Goal: Task Accomplishment & Management: Manage account settings

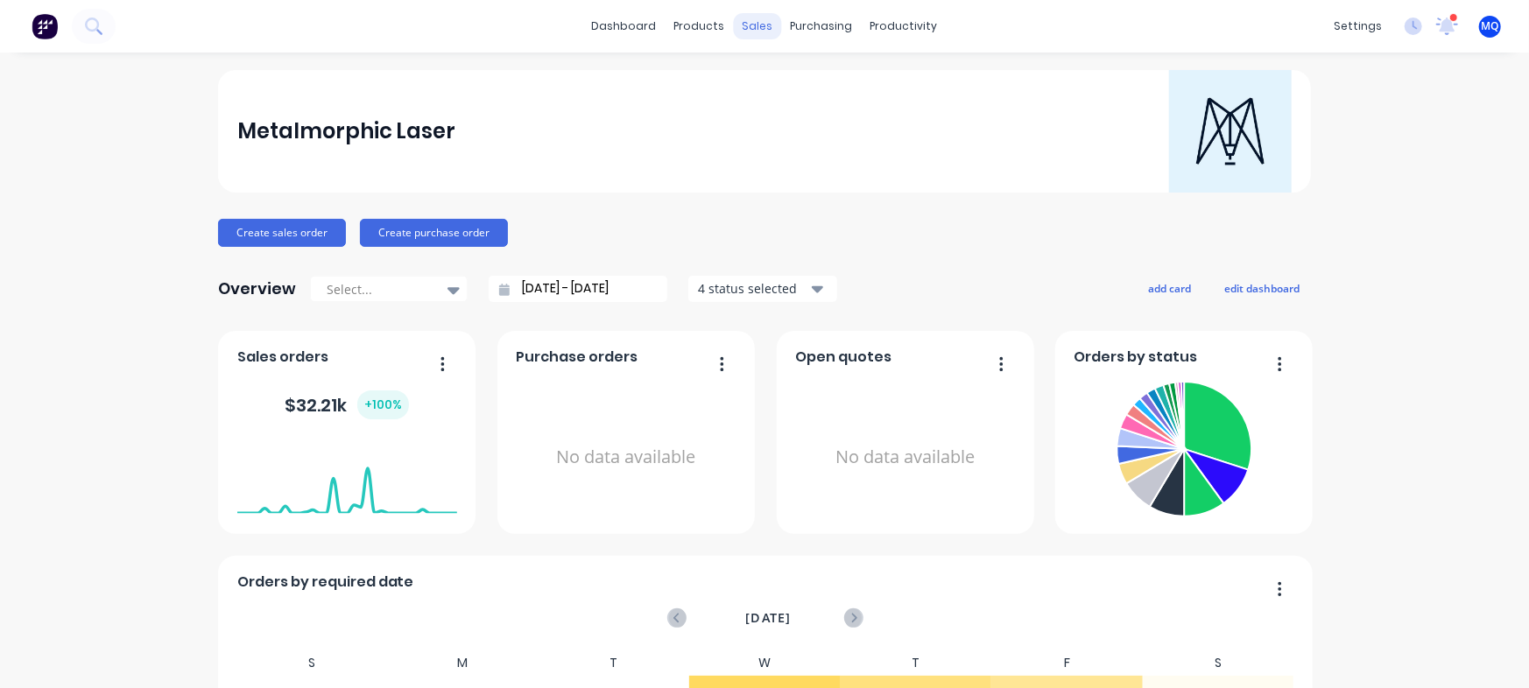
click at [748, 18] on div "sales" at bounding box center [758, 26] width 48 height 26
click at [755, 93] on link "Sales Orders" at bounding box center [842, 83] width 232 height 35
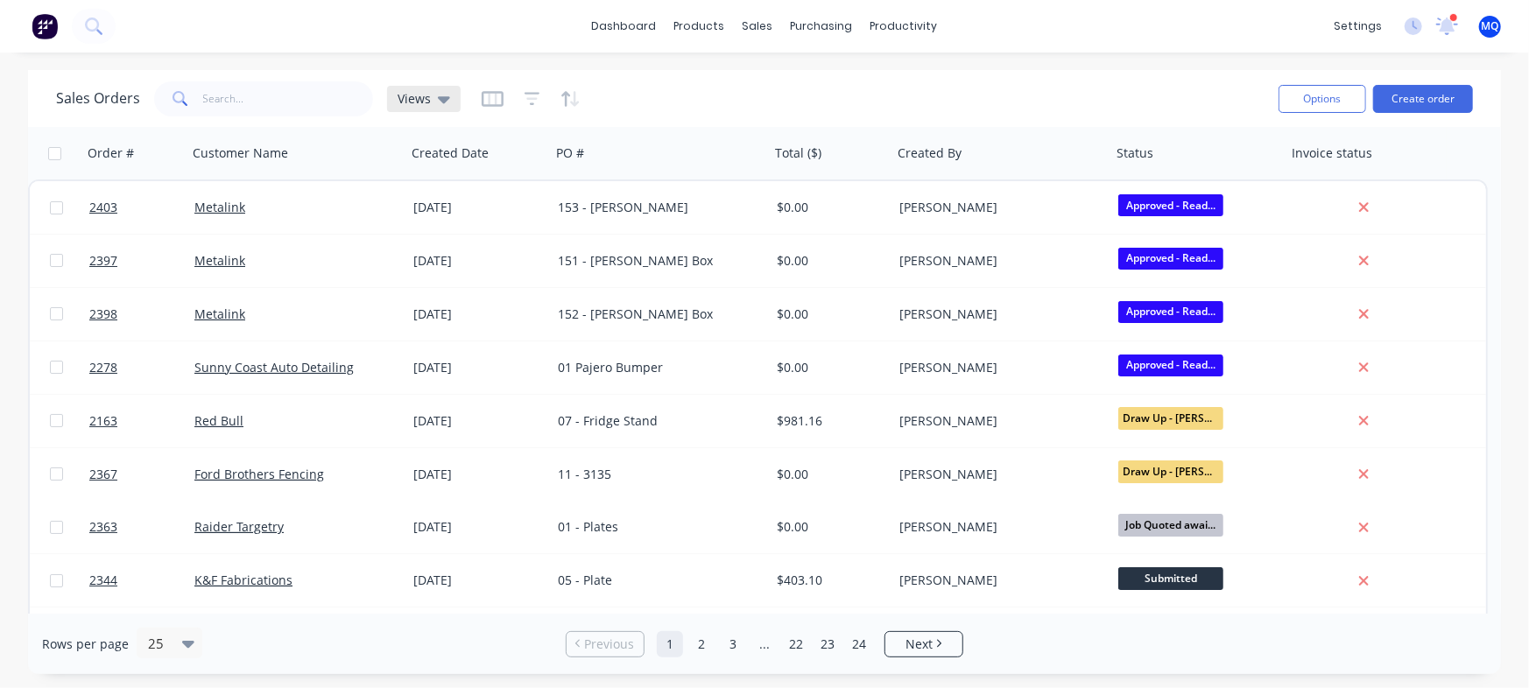
click at [416, 102] on span "Views" at bounding box center [413, 98] width 33 height 18
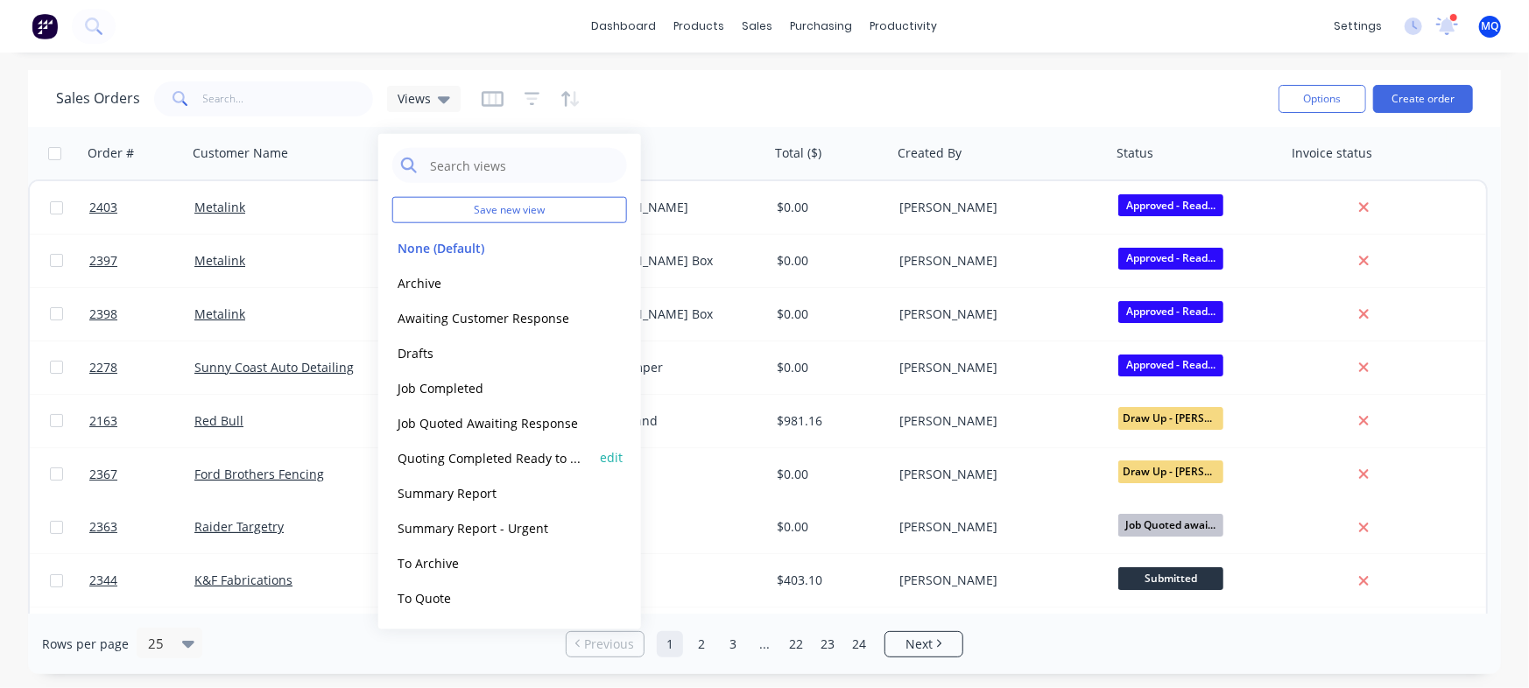
click at [446, 452] on button "Quoting Completed Ready to Send" at bounding box center [492, 457] width 200 height 20
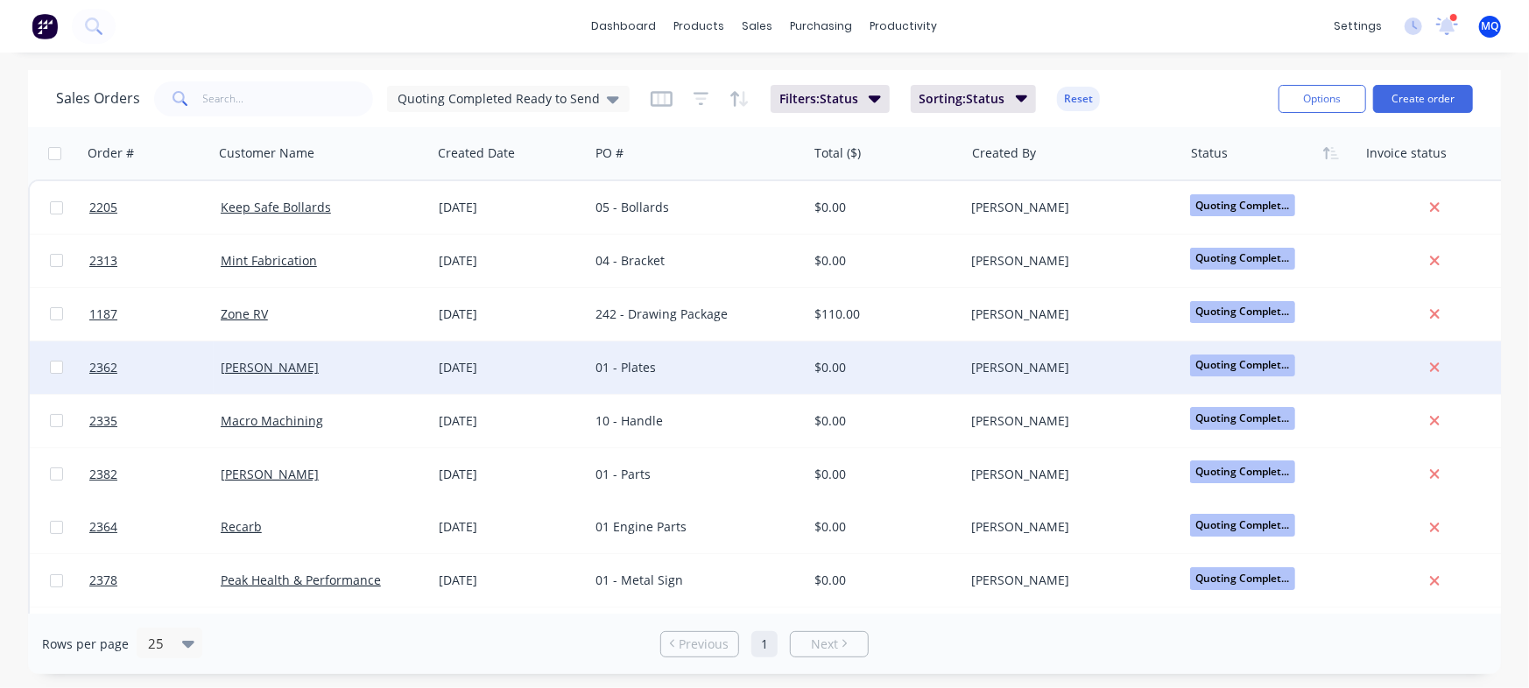
scroll to position [107, 0]
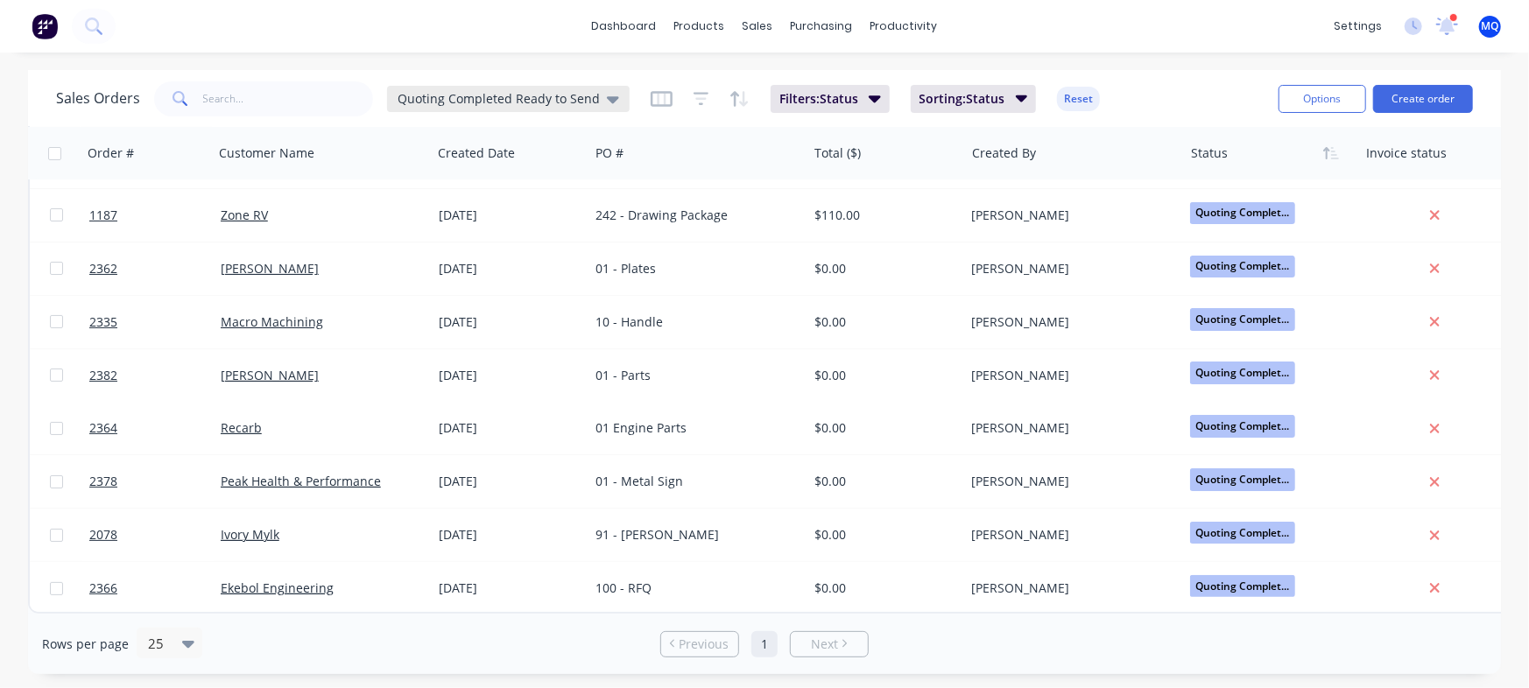
drag, startPoint x: 370, startPoint y: 123, endPoint x: 390, endPoint y: 107, distance: 25.4
click at [375, 119] on div "Sales Orders Quoting Completed Ready to Send Filters: Status Sorting: Status Re…" at bounding box center [764, 98] width 1473 height 57
click at [448, 86] on div "Quoting Completed Ready to Send" at bounding box center [508, 99] width 243 height 26
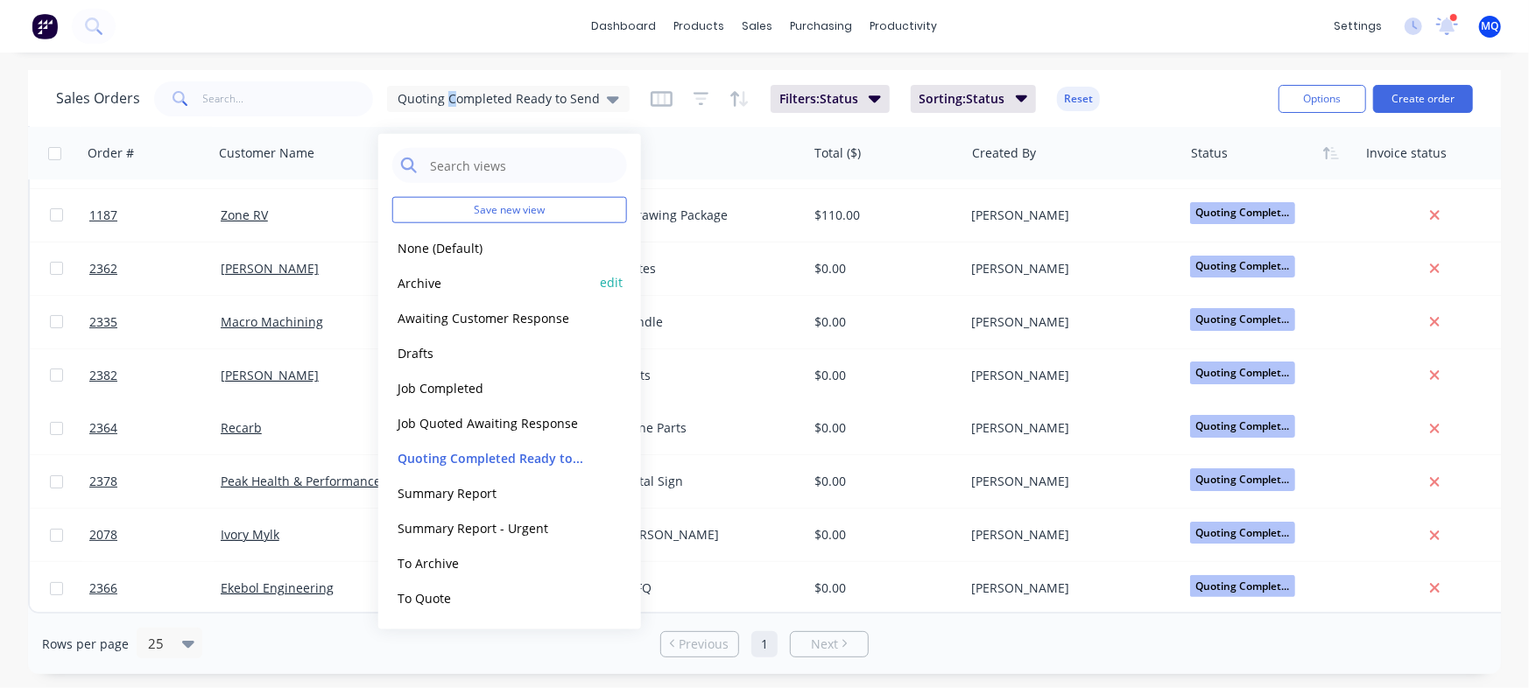
click at [466, 285] on button "Archive" at bounding box center [492, 282] width 200 height 20
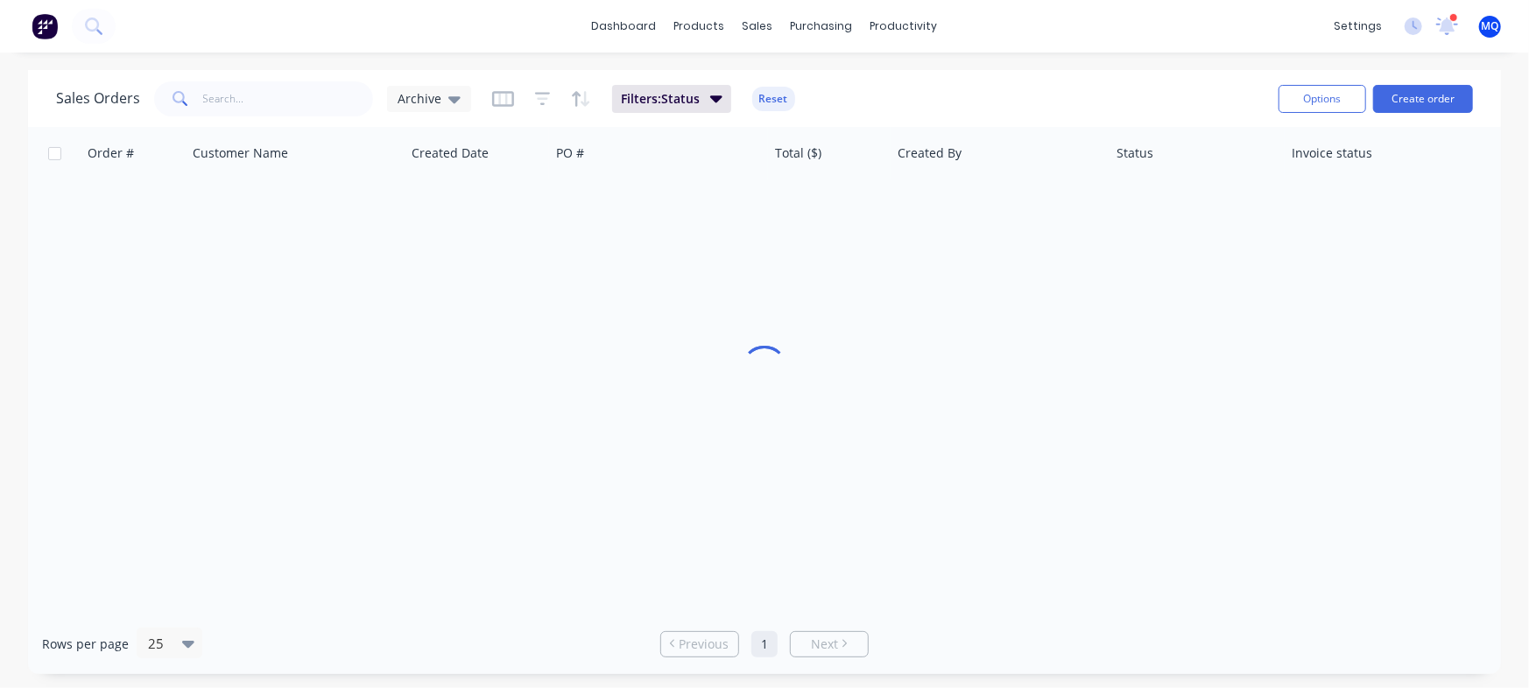
scroll to position [0, 0]
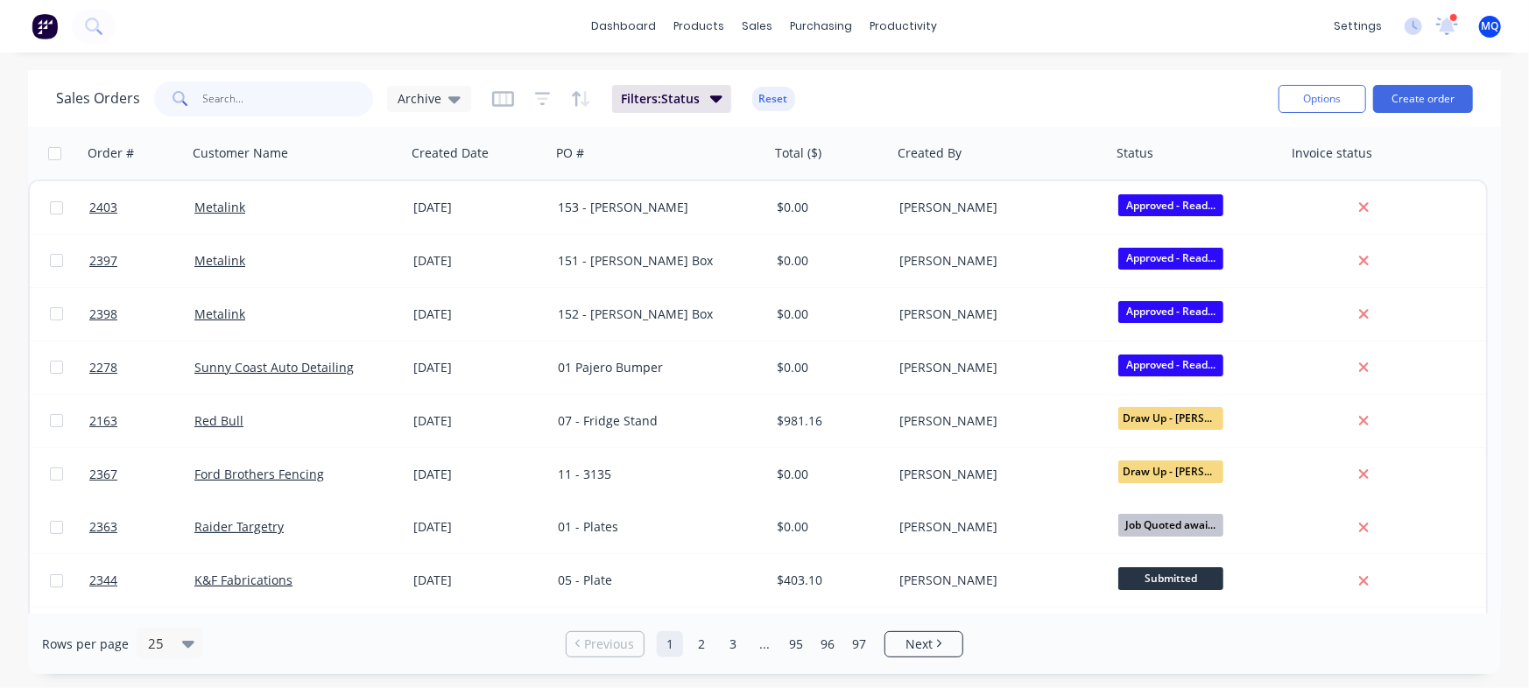
click at [288, 93] on input "text" at bounding box center [288, 98] width 171 height 35
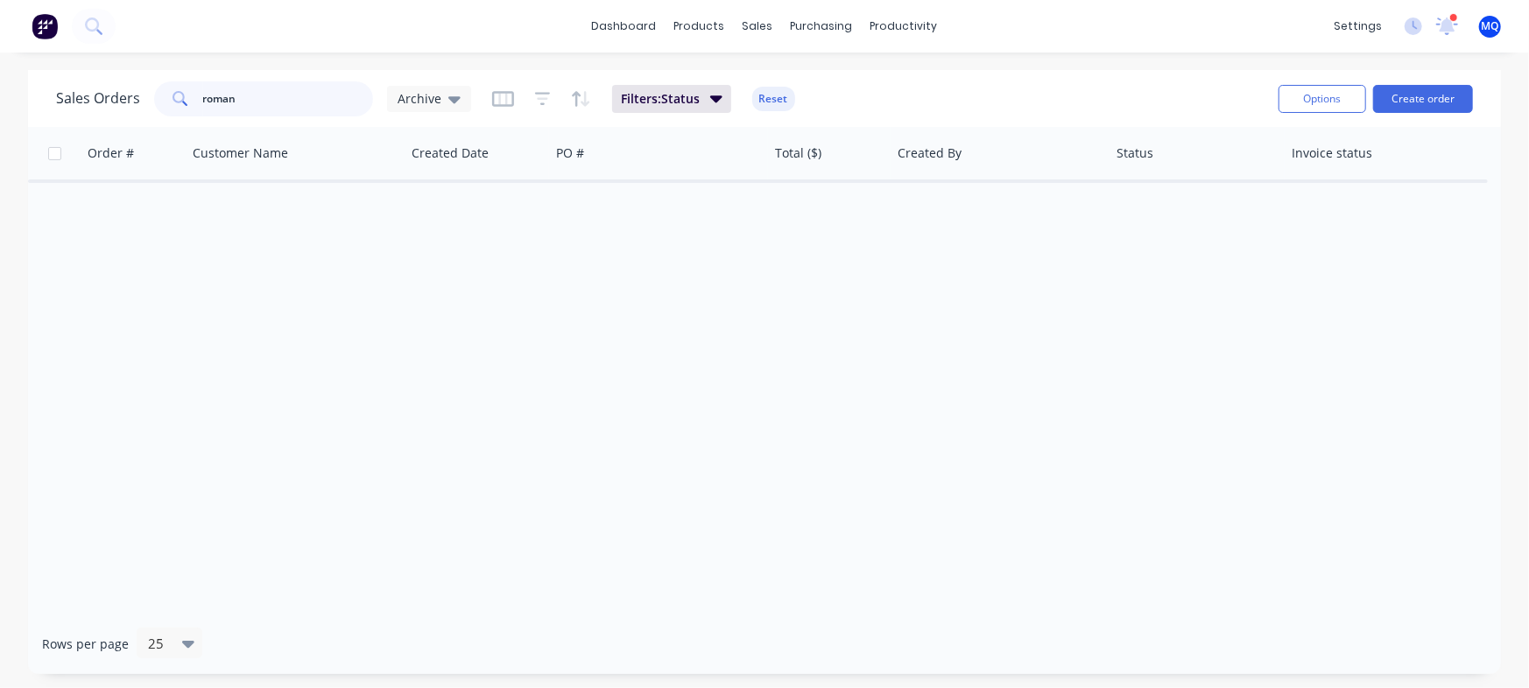
click at [288, 93] on input "roman" at bounding box center [288, 98] width 171 height 35
drag, startPoint x: 327, startPoint y: 99, endPoint x: 187, endPoint y: 126, distance: 141.8
click at [188, 125] on div "Sales Orders pro star Archive Filters: Status Reset Options Create order" at bounding box center [764, 98] width 1473 height 57
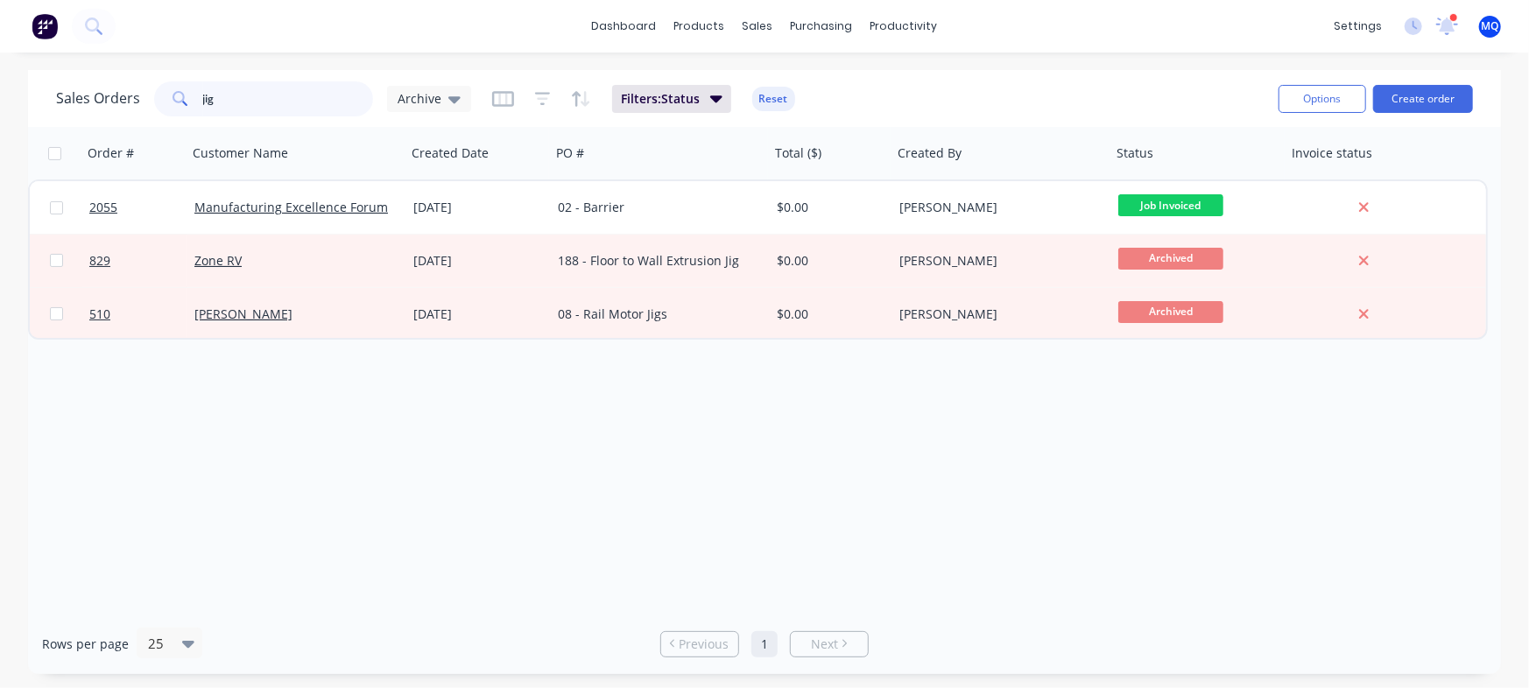
drag, startPoint x: 267, startPoint y: 112, endPoint x: 0, endPoint y: 110, distance: 267.0
click at [0, 106] on div "Sales Orders jig Archive Filters: Status Reset Options Create order Order # Cus…" at bounding box center [764, 372] width 1529 height 604
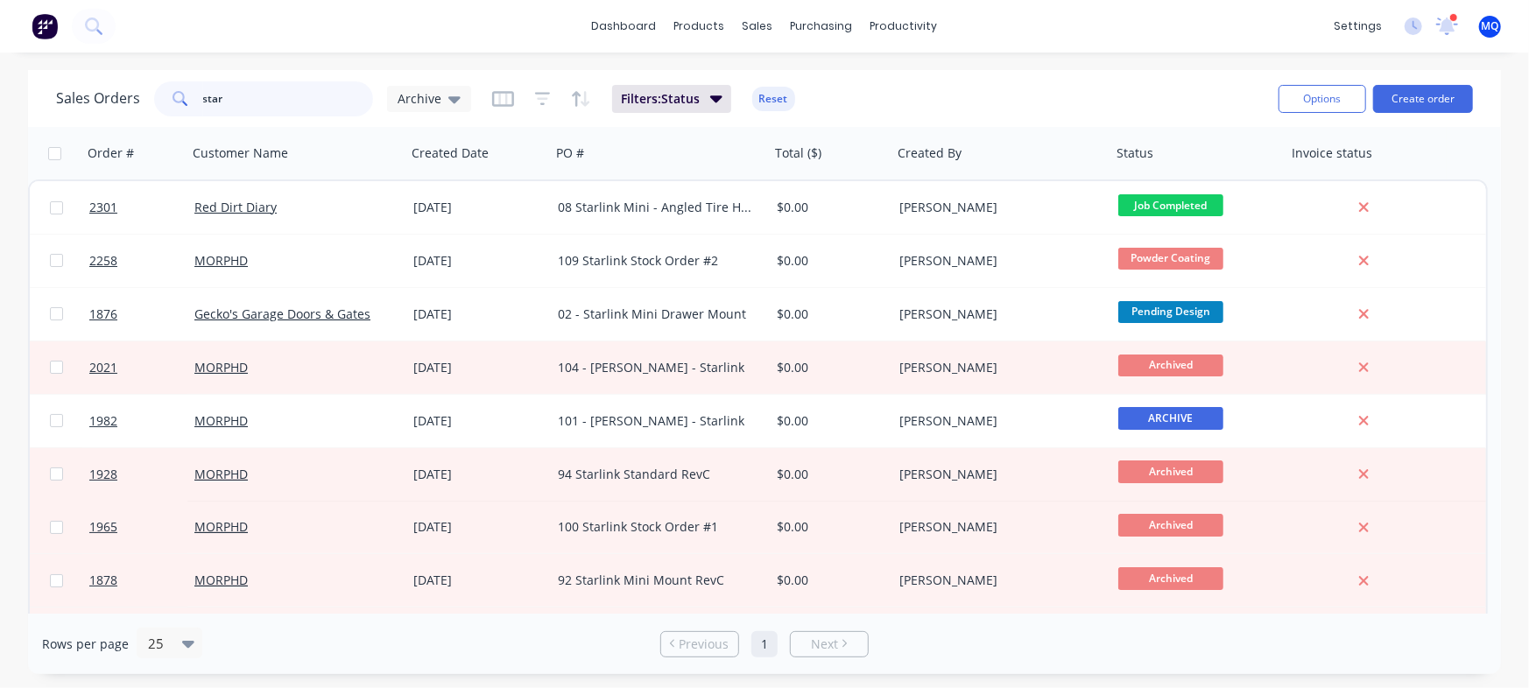
click at [299, 109] on input "star" at bounding box center [288, 98] width 171 height 35
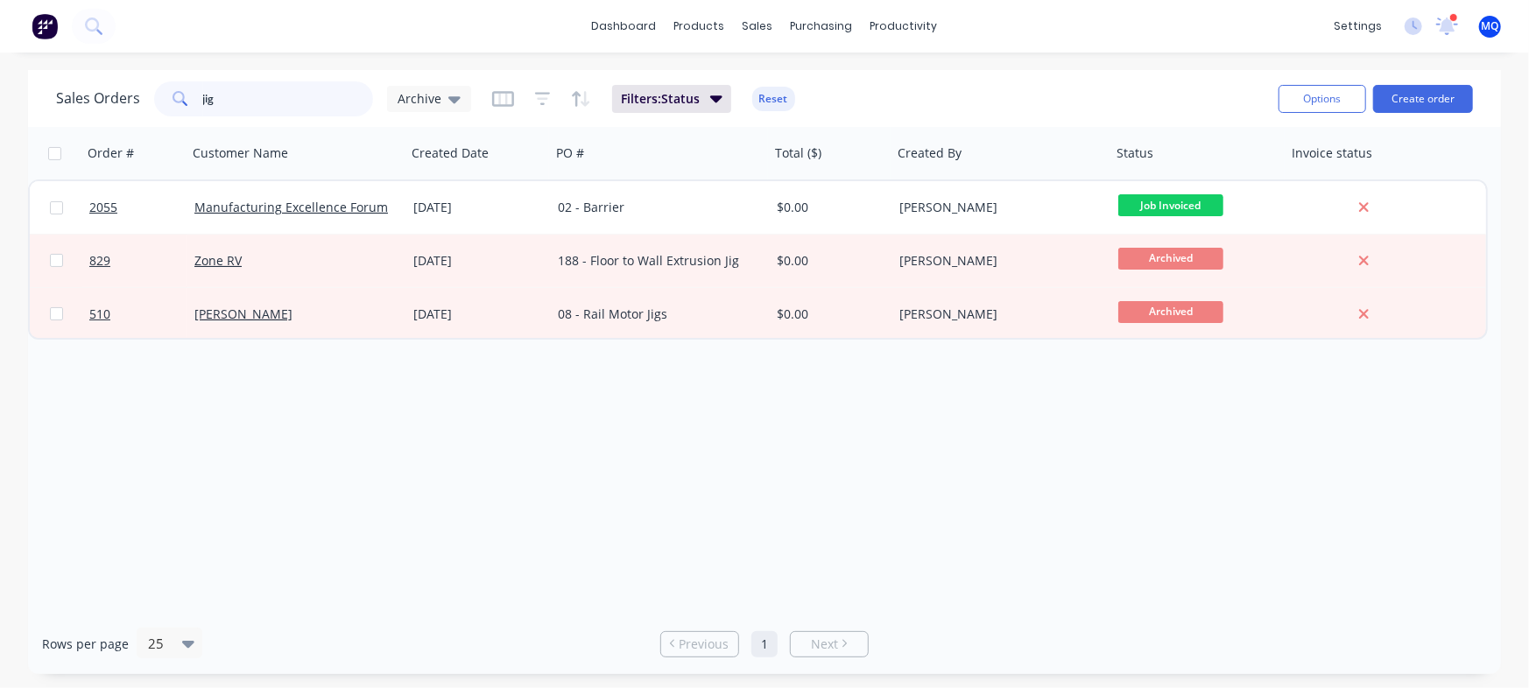
click at [281, 100] on input "jig" at bounding box center [288, 98] width 171 height 35
type input "plumber"
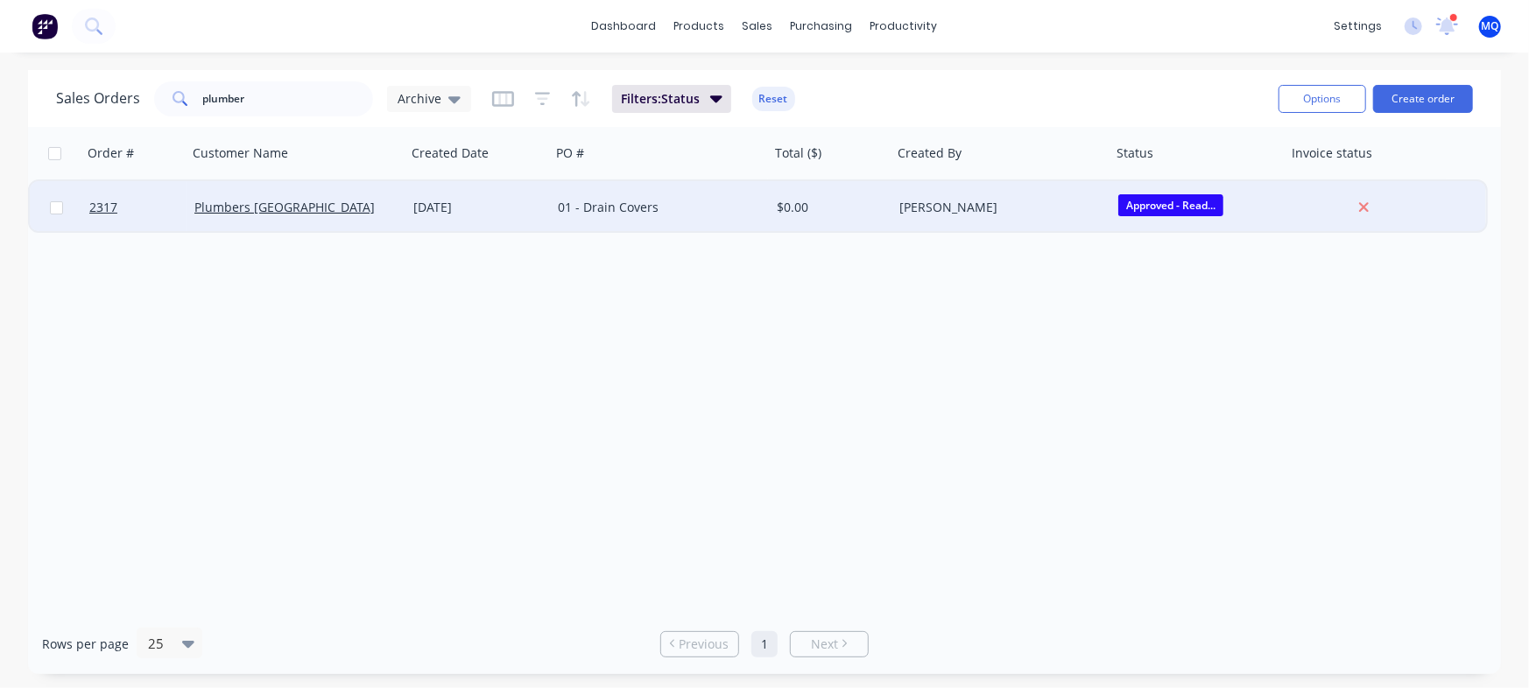
click at [479, 207] on div "[DATE]" at bounding box center [478, 208] width 130 height 18
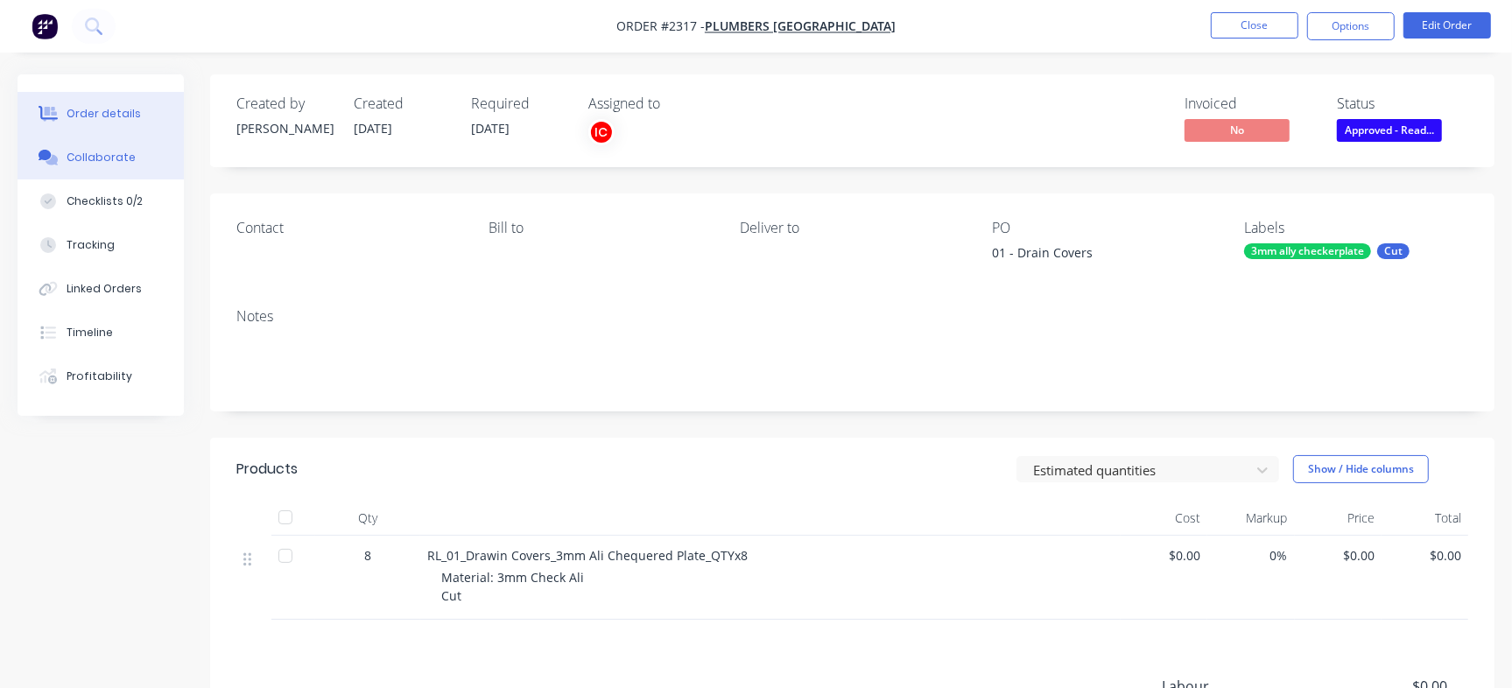
click at [67, 172] on button "Collaborate" at bounding box center [101, 158] width 166 height 44
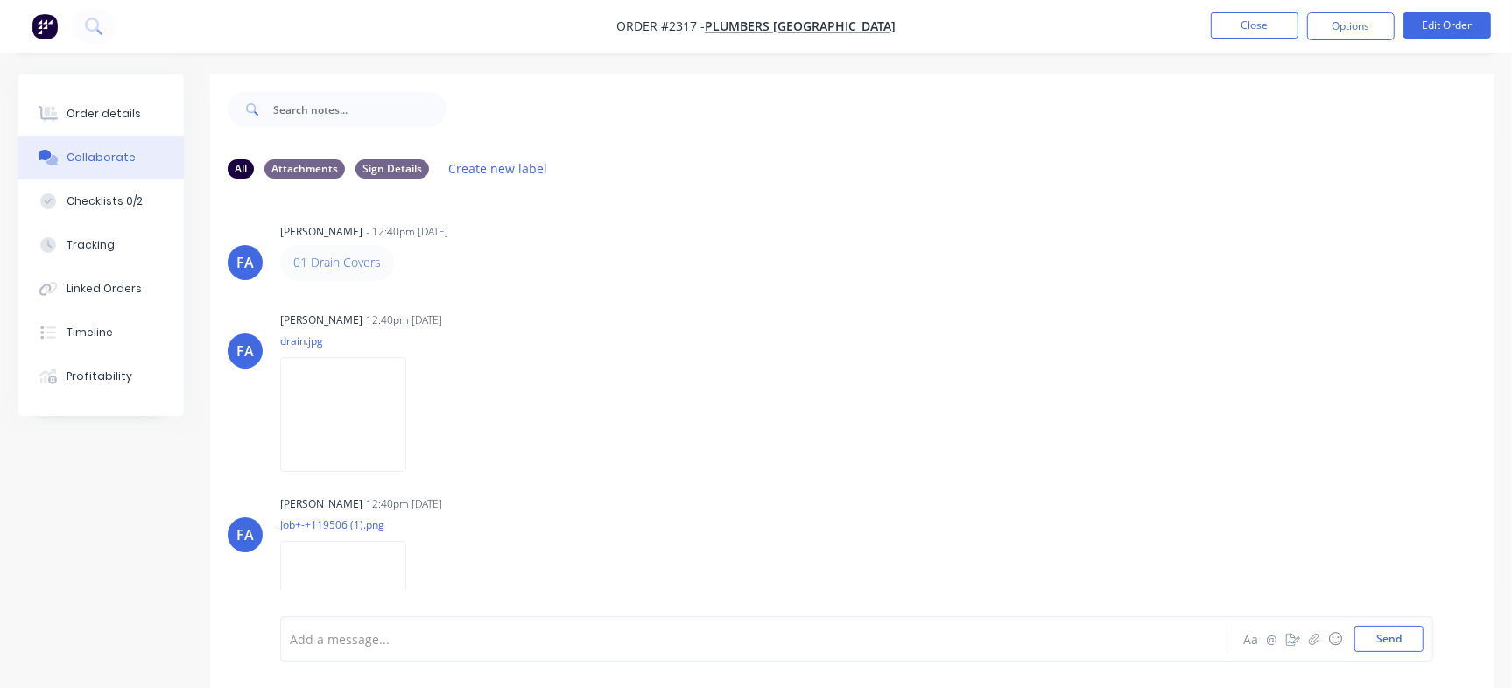
click at [1282, 42] on nav "Order #2317 - Plumbers [GEOGRAPHIC_DATA] Close Options Edit Order" at bounding box center [756, 26] width 1512 height 53
click at [1292, 31] on button "Close" at bounding box center [1255, 25] width 88 height 26
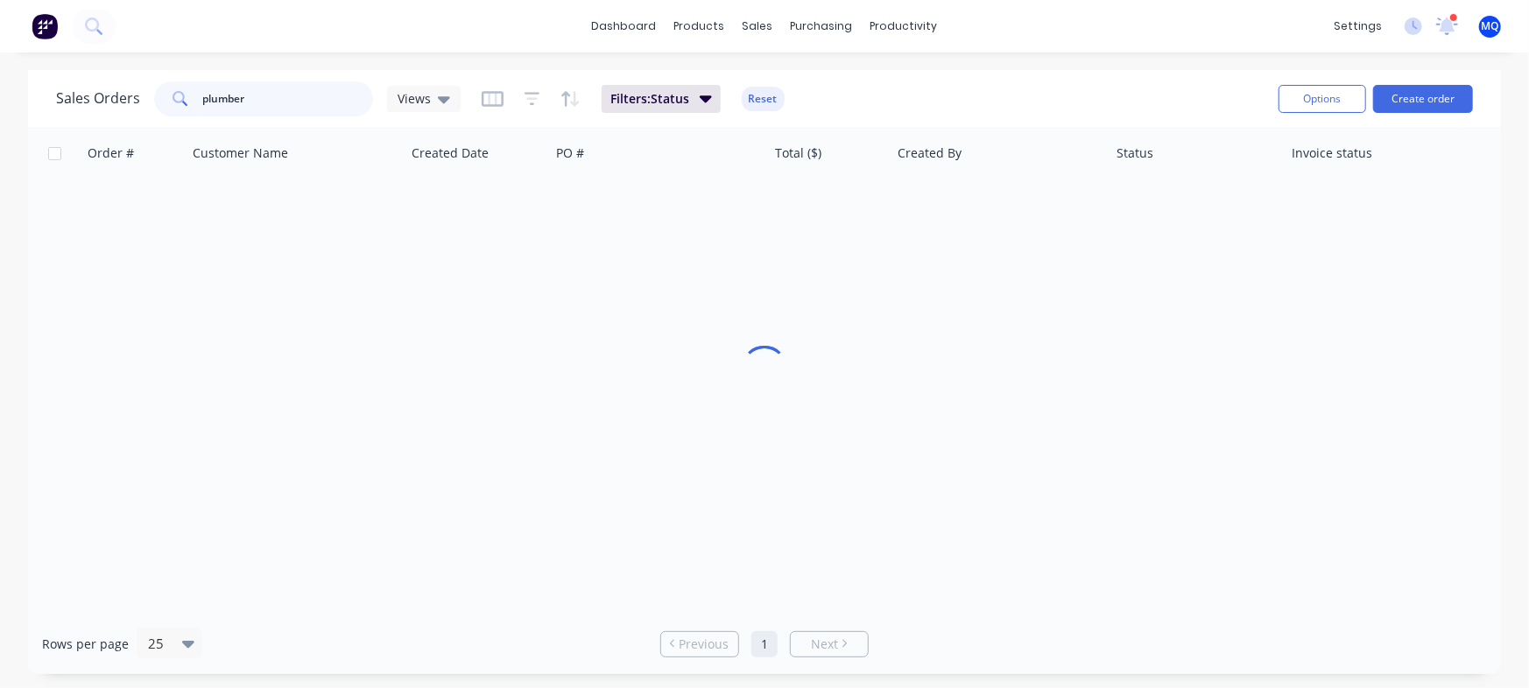
drag, startPoint x: 285, startPoint y: 89, endPoint x: 0, endPoint y: 8, distance: 295.9
click at [0, 8] on div "dashboard products sales purchasing productivity dashboard products Product Cat…" at bounding box center [764, 344] width 1529 height 688
click at [438, 102] on icon at bounding box center [444, 98] width 12 height 19
click at [960, 293] on div at bounding box center [764, 370] width 1473 height 487
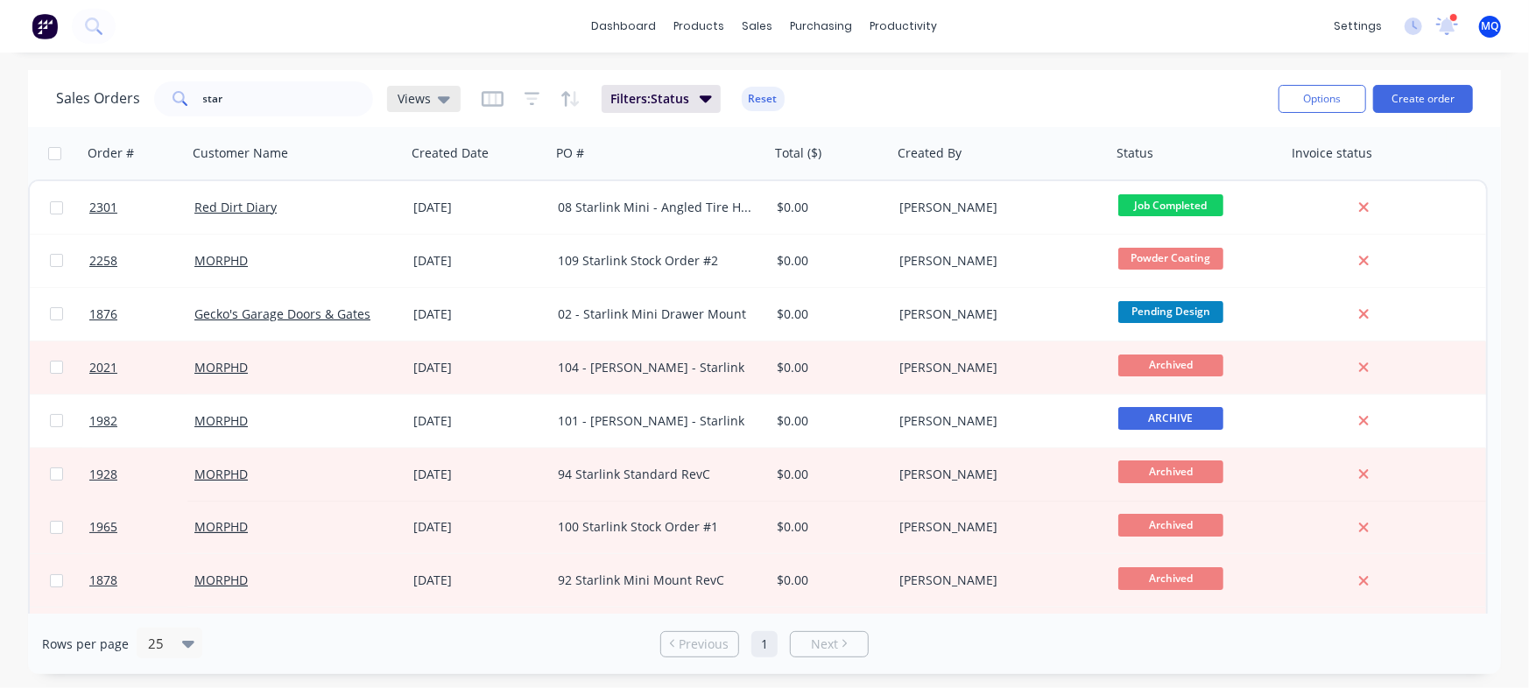
click at [418, 100] on span "Views" at bounding box center [413, 98] width 33 height 18
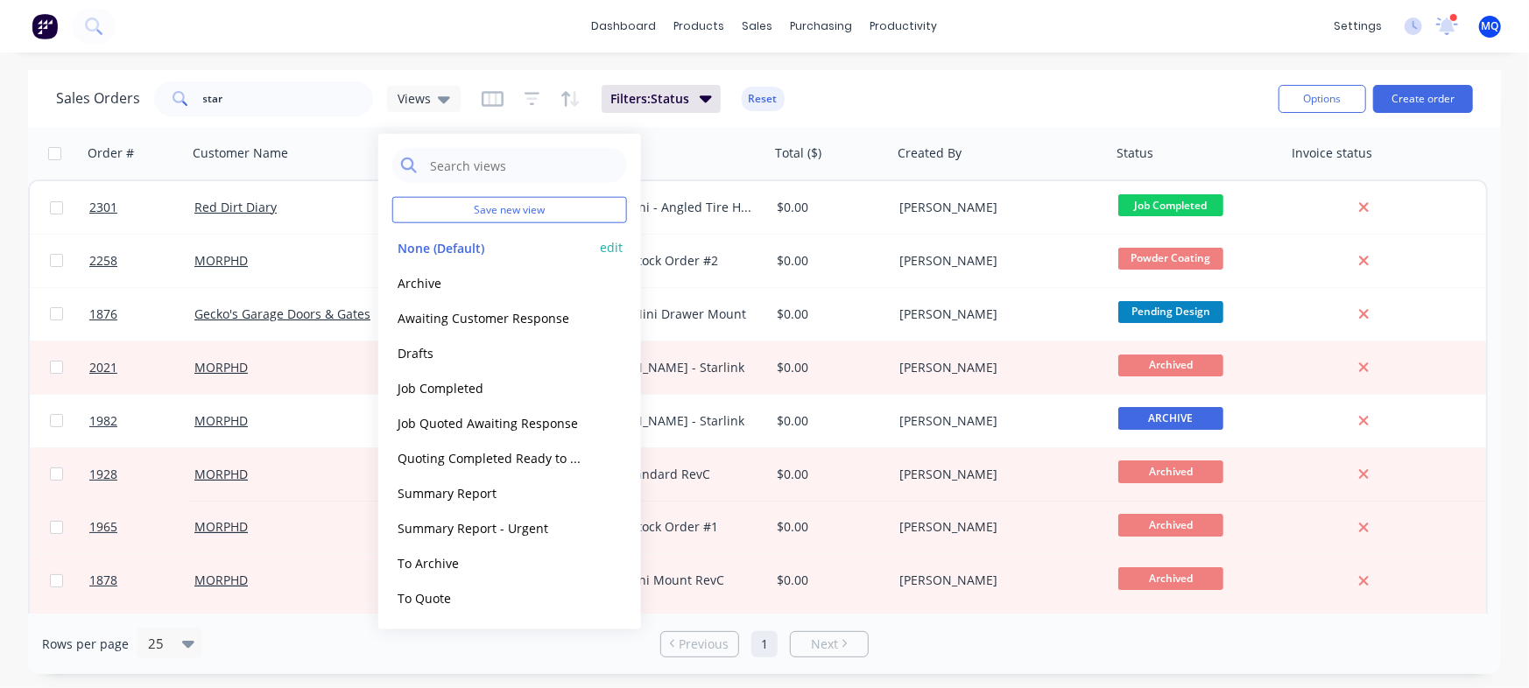
click at [421, 235] on div "None (Default) edit" at bounding box center [509, 247] width 235 height 35
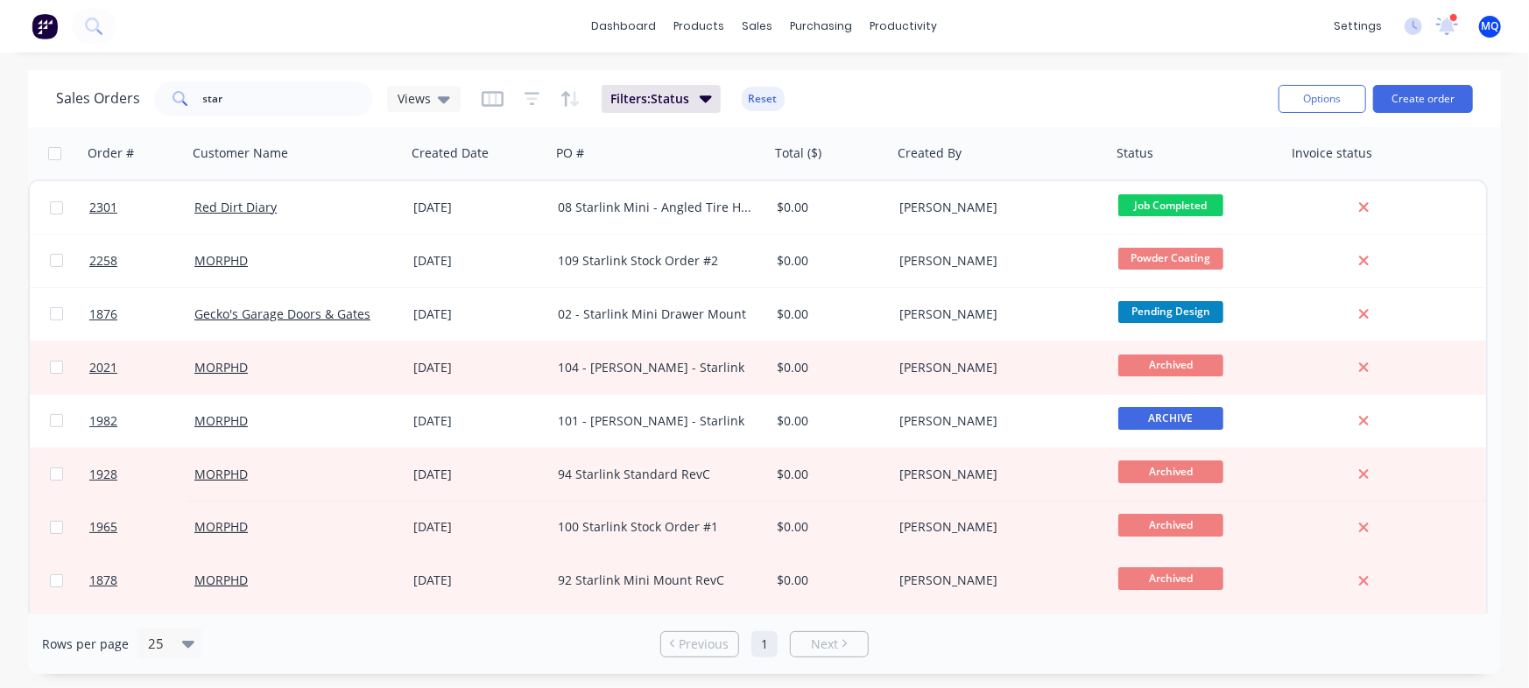
click at [945, 99] on div "Sales Orders star Views Filters: Status Reset" at bounding box center [660, 98] width 1208 height 43
click at [322, 109] on input "star" at bounding box center [288, 98] width 171 height 35
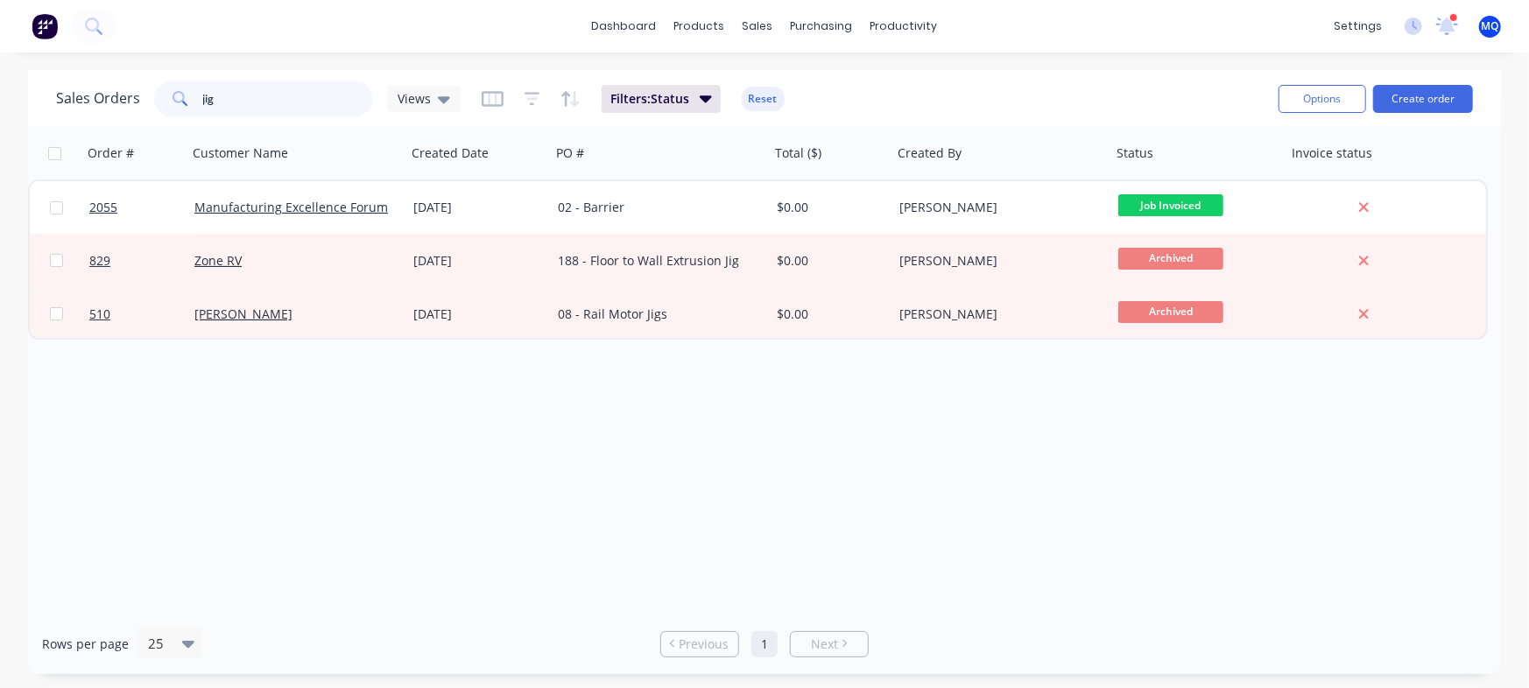
click at [270, 103] on input "jig" at bounding box center [288, 98] width 171 height 35
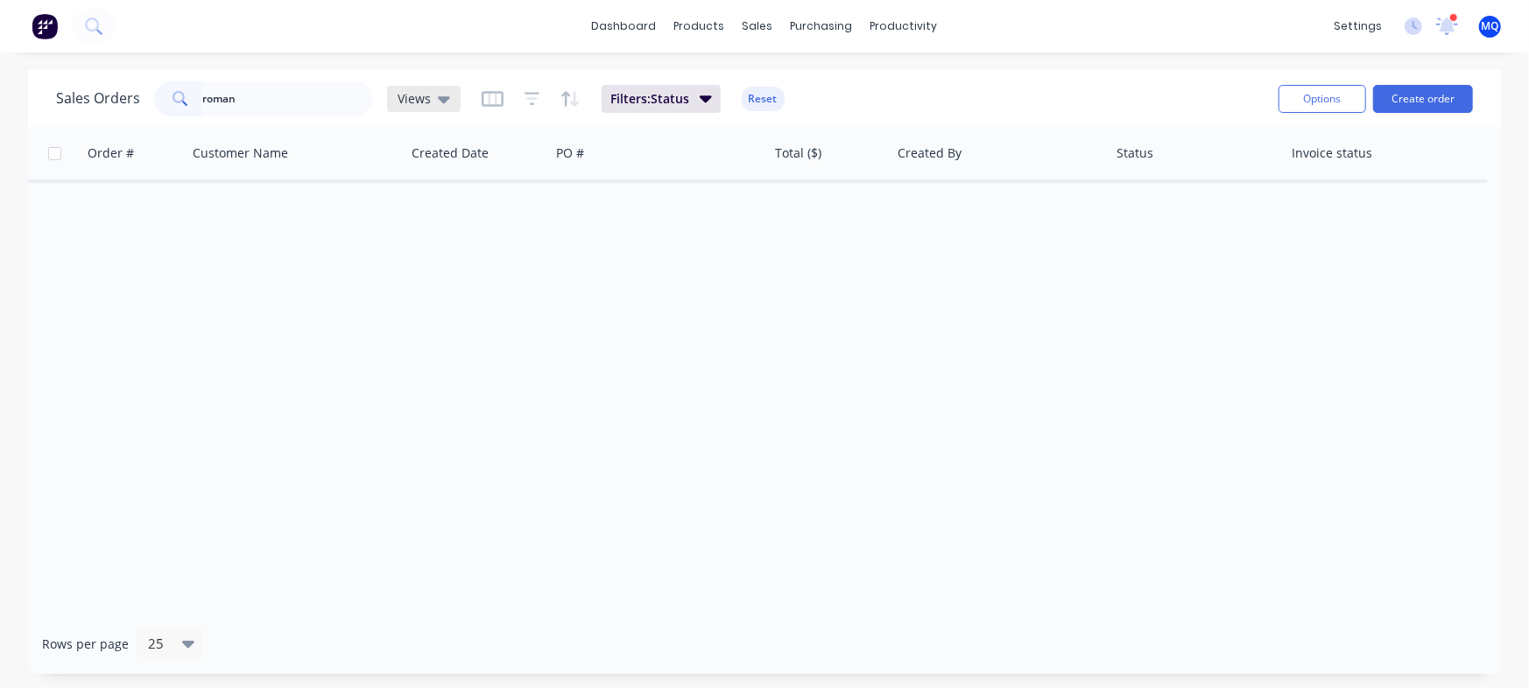
click at [438, 97] on icon at bounding box center [444, 99] width 12 height 7
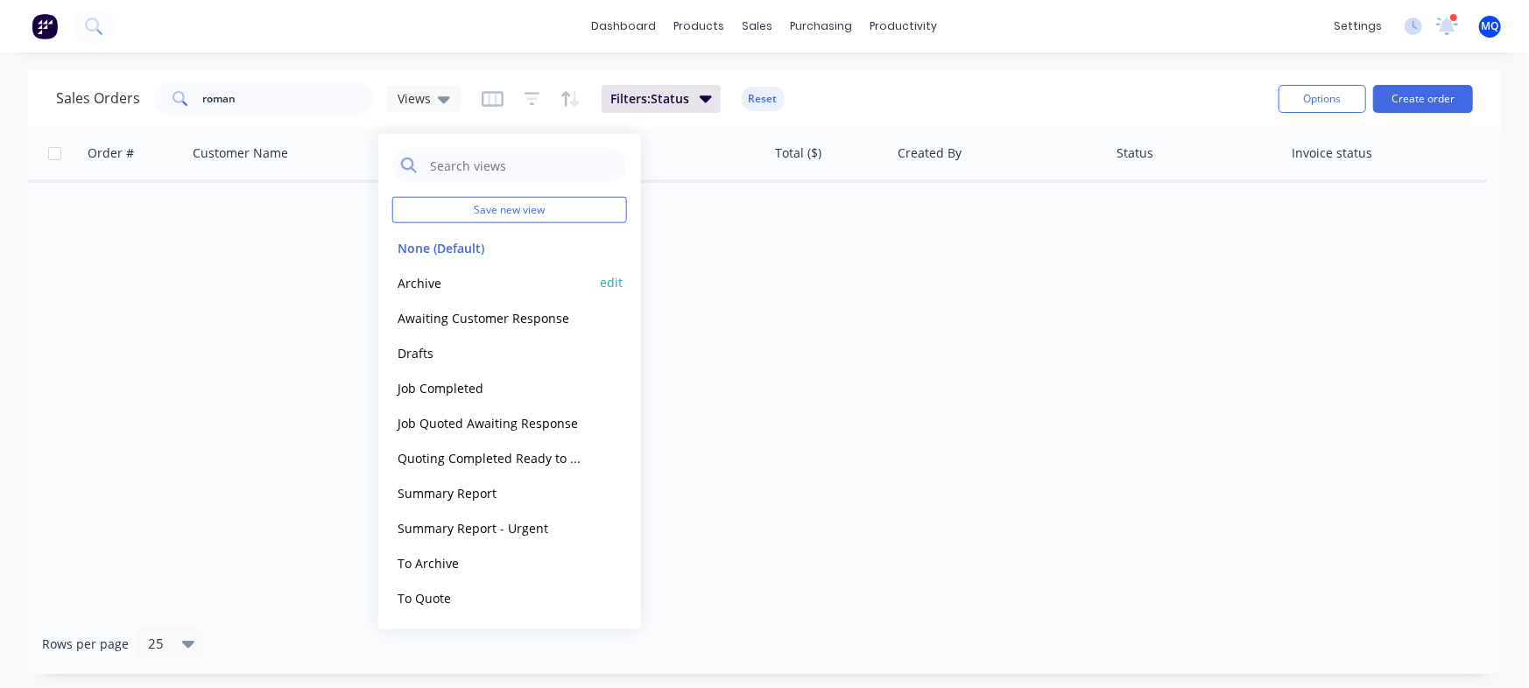
click at [432, 285] on button "Archive" at bounding box center [492, 282] width 200 height 20
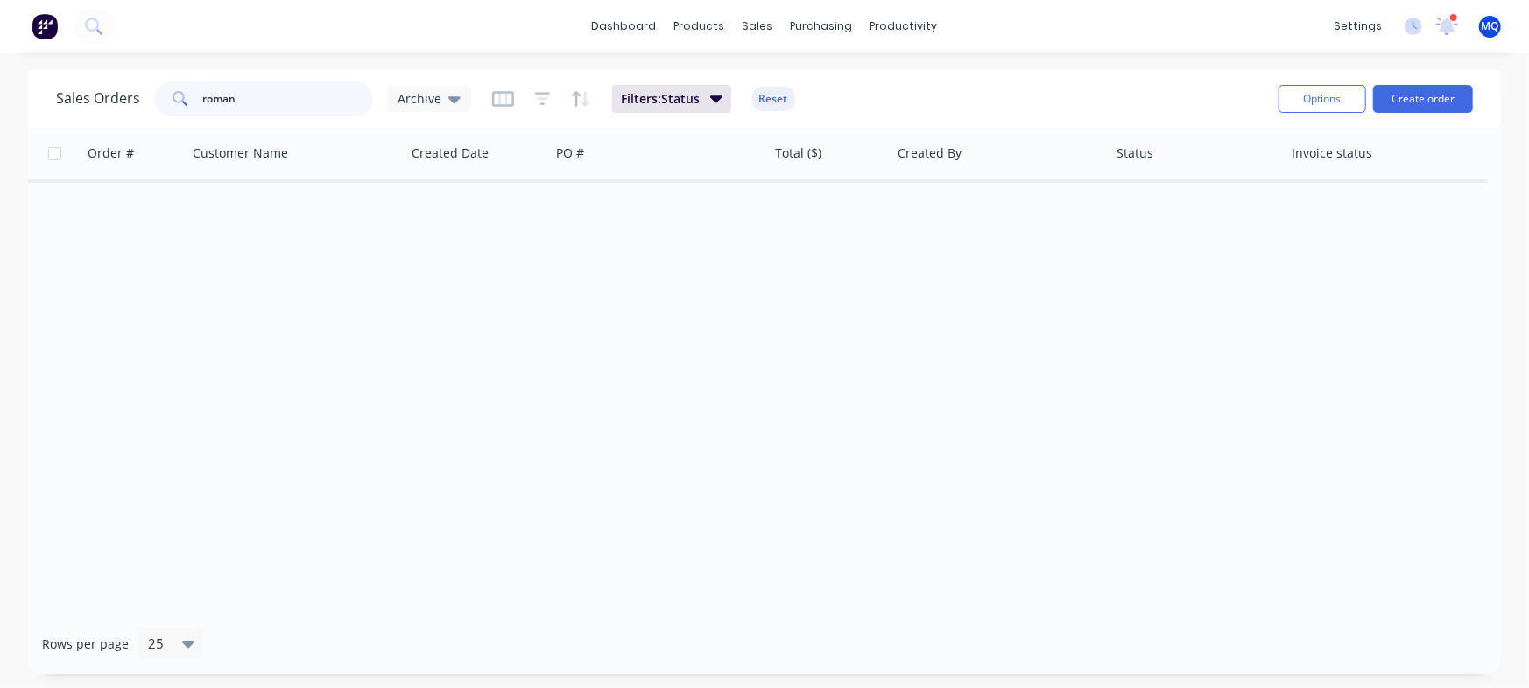
drag, startPoint x: 263, startPoint y: 88, endPoint x: 0, endPoint y: 74, distance: 263.0
click at [0, 74] on div "Sales Orders roman Archive Filters: Status Reset Options Create order Order # C…" at bounding box center [764, 372] width 1529 height 604
drag, startPoint x: 260, startPoint y: 95, endPoint x: 0, endPoint y: 98, distance: 260.0
click at [0, 100] on div "Sales Orders roman Archive Filters: Status Reset Options Create order Order # C…" at bounding box center [764, 372] width 1529 height 604
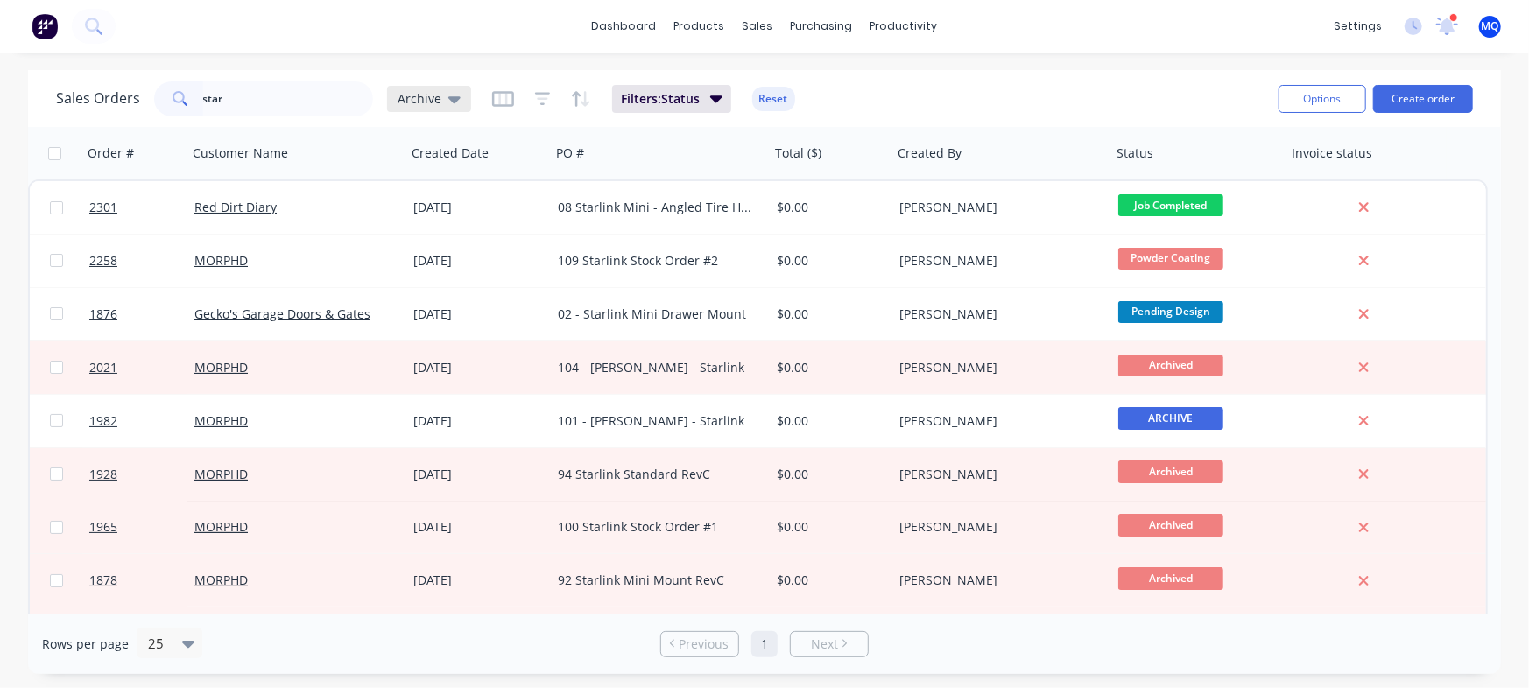
click at [451, 110] on div "Archive" at bounding box center [429, 99] width 84 height 26
click at [261, 101] on input "star" at bounding box center [288, 98] width 171 height 35
click at [261, 100] on input "star" at bounding box center [288, 98] width 171 height 35
type input "noah"
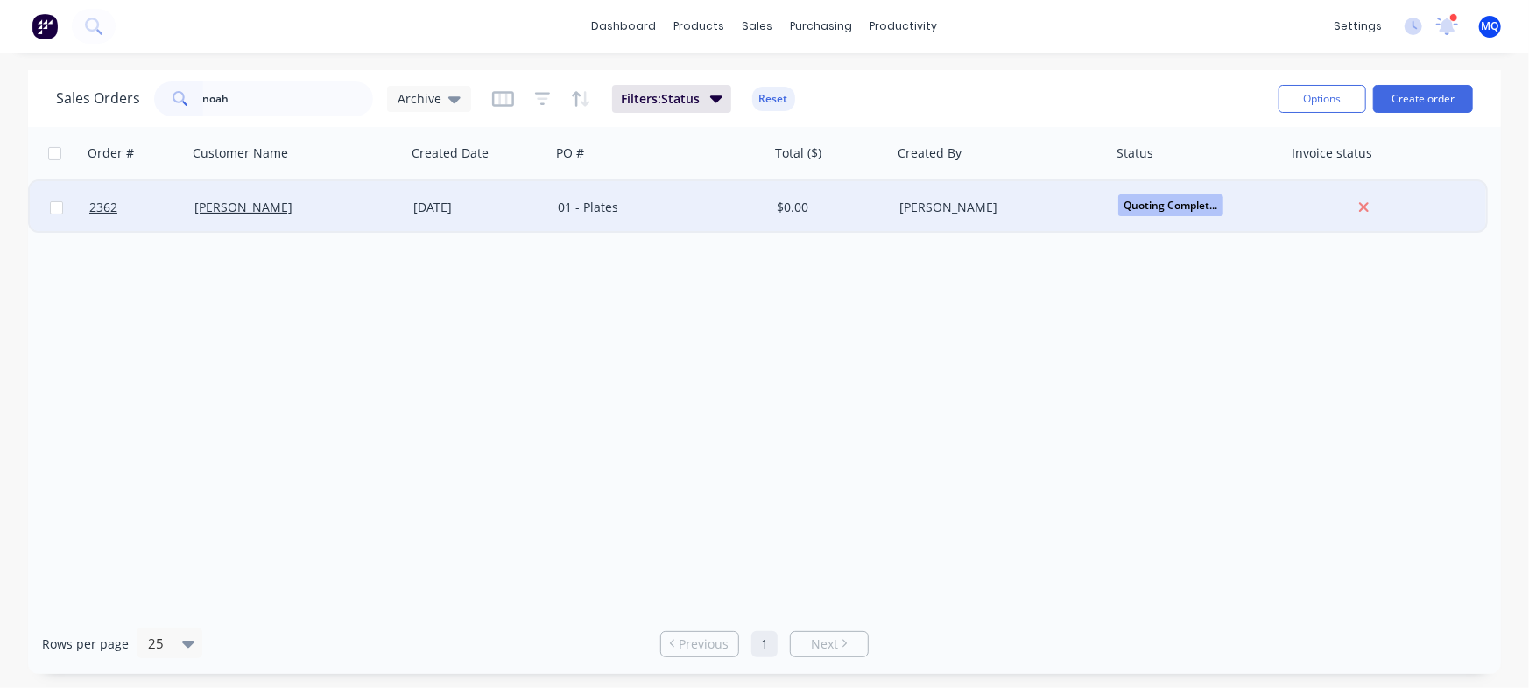
click at [543, 206] on div "[DATE]" at bounding box center [478, 208] width 130 height 18
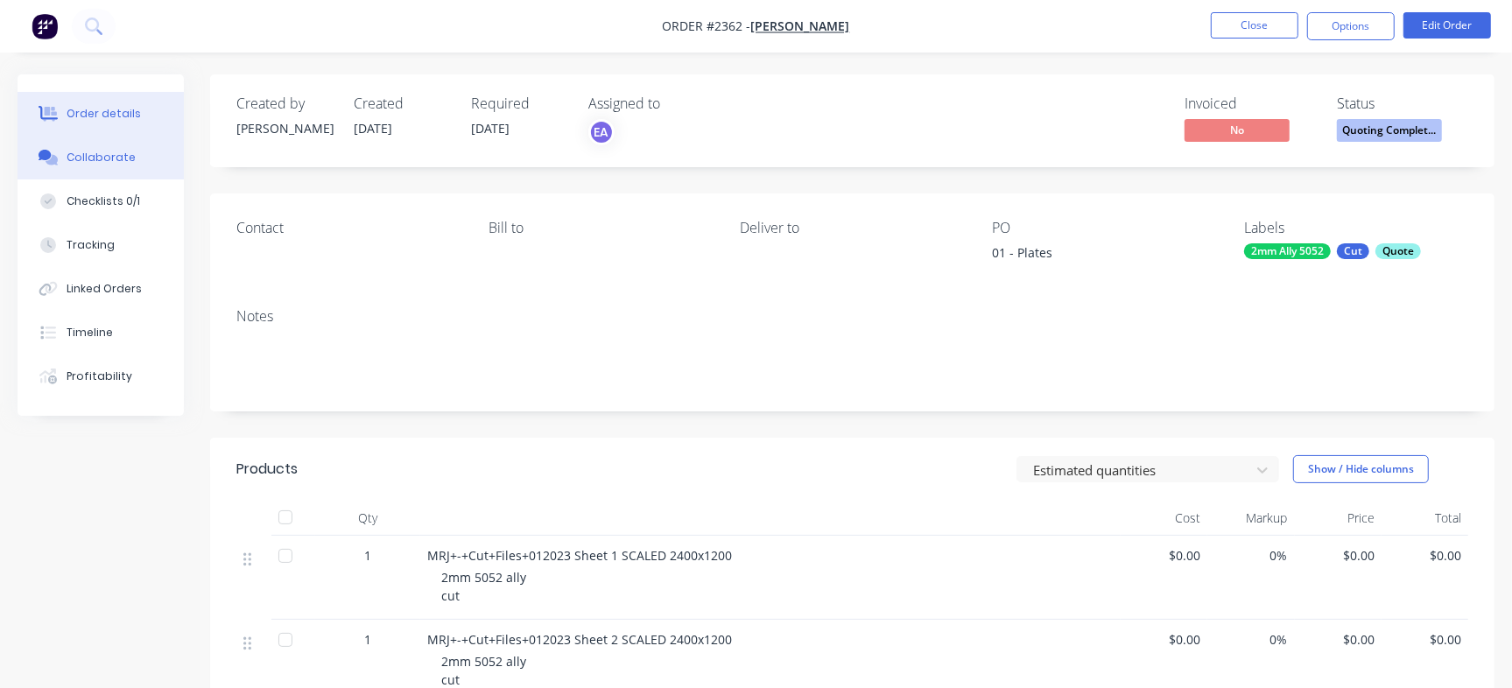
click at [96, 144] on button "Collaborate" at bounding box center [101, 158] width 166 height 44
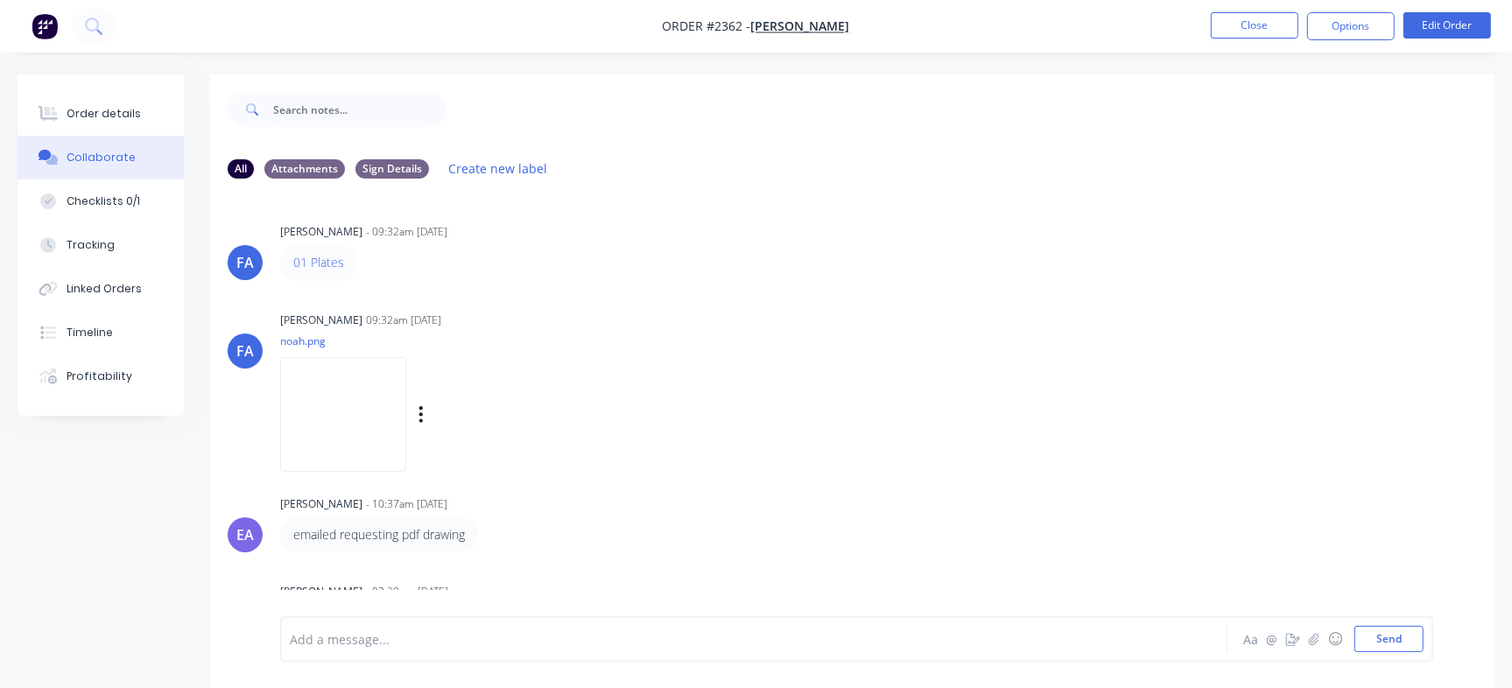
click at [377, 416] on img at bounding box center [343, 414] width 126 height 115
click at [1261, 8] on nav "Order #2362 - [PERSON_NAME] Close Options Edit Order" at bounding box center [756, 26] width 1512 height 53
click at [1243, 38] on button "Close" at bounding box center [1255, 25] width 88 height 26
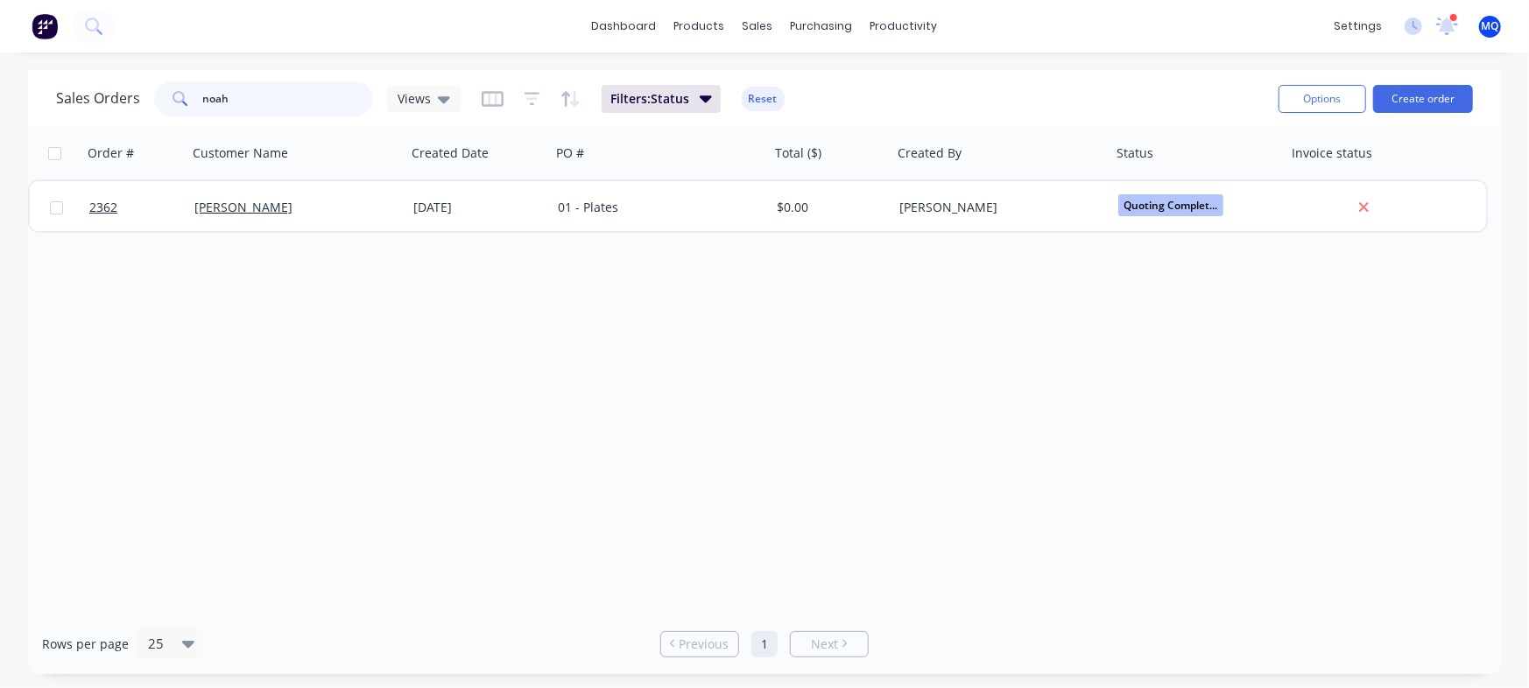
drag, startPoint x: 306, startPoint y: 109, endPoint x: 0, endPoint y: 98, distance: 305.7
click at [130, 111] on div "Sales Orders noah Views" at bounding box center [258, 98] width 404 height 35
click at [416, 96] on span "Views" at bounding box center [413, 98] width 33 height 18
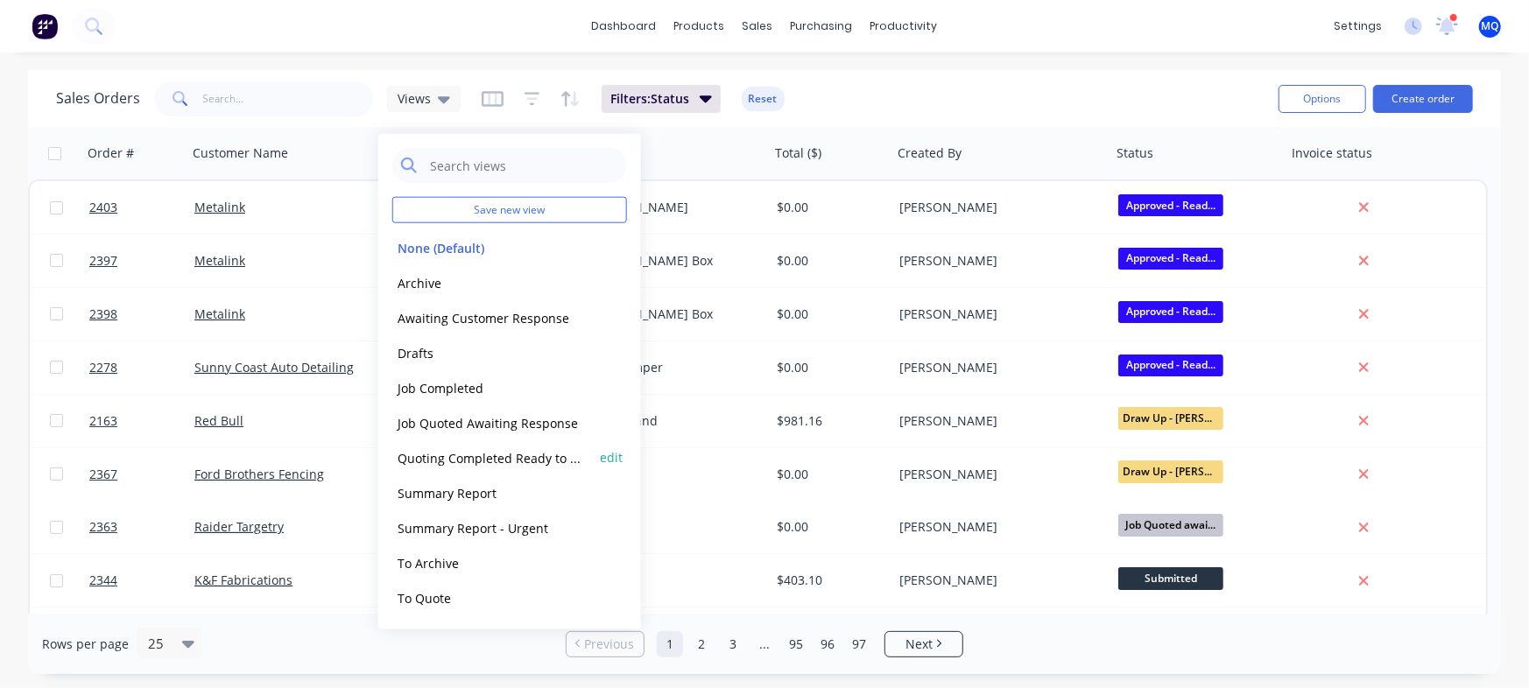
click at [498, 450] on button "Quoting Completed Ready to Send" at bounding box center [492, 457] width 200 height 20
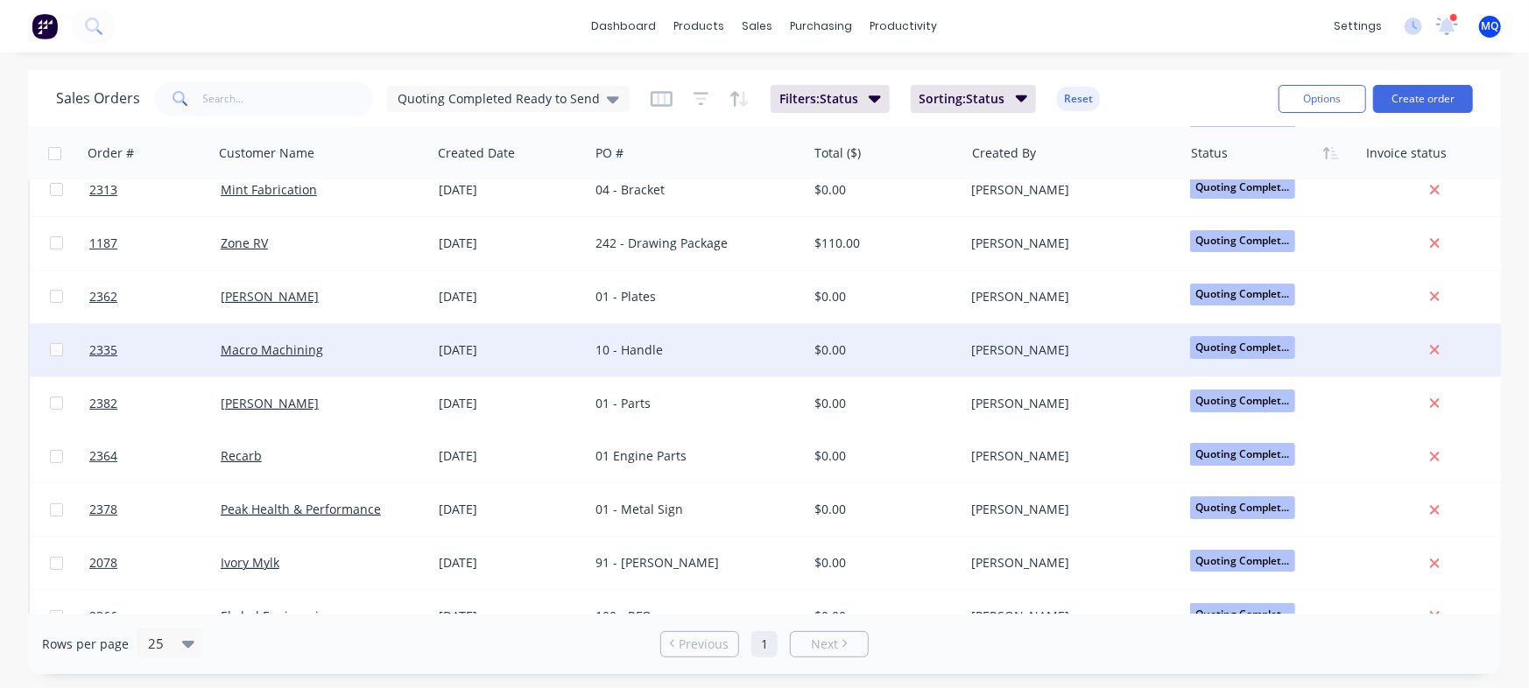
scroll to position [107, 0]
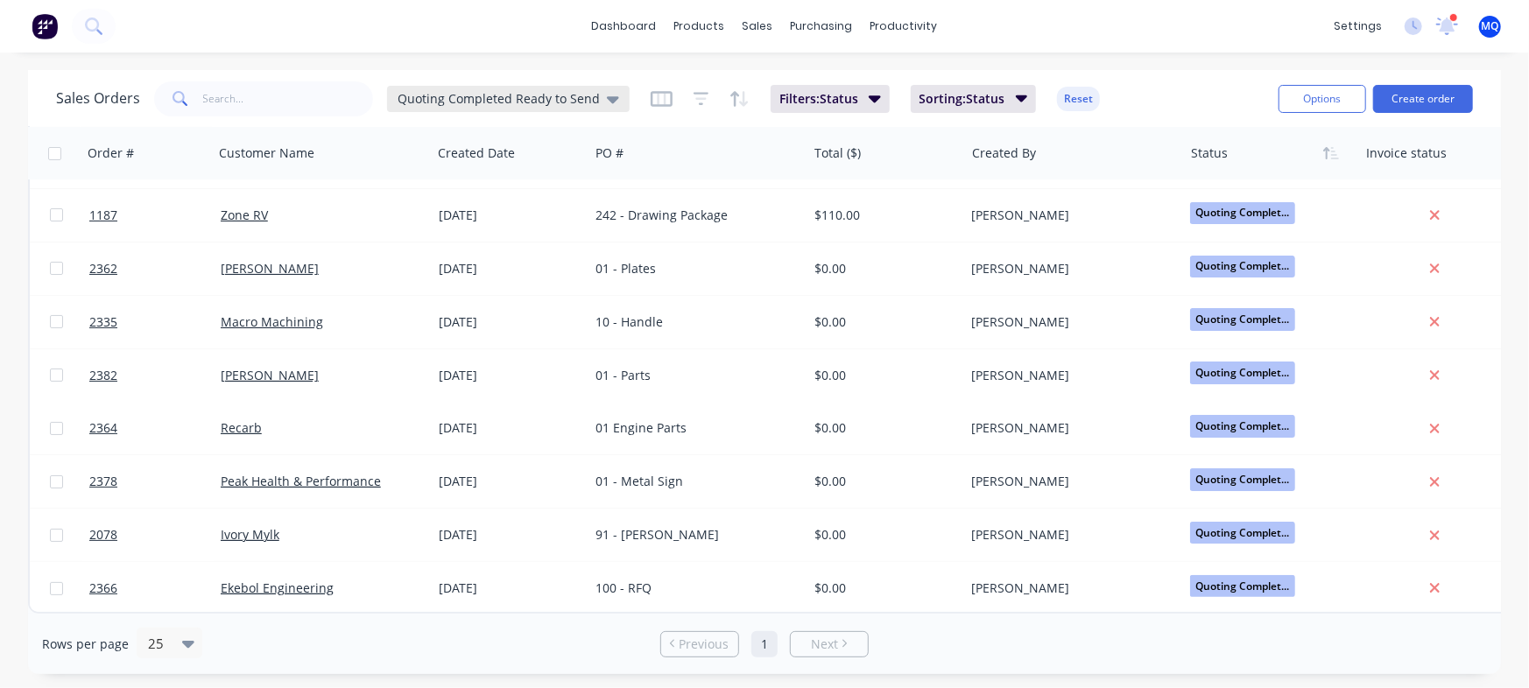
click at [485, 90] on span "Quoting Completed Ready to Send" at bounding box center [498, 98] width 202 height 18
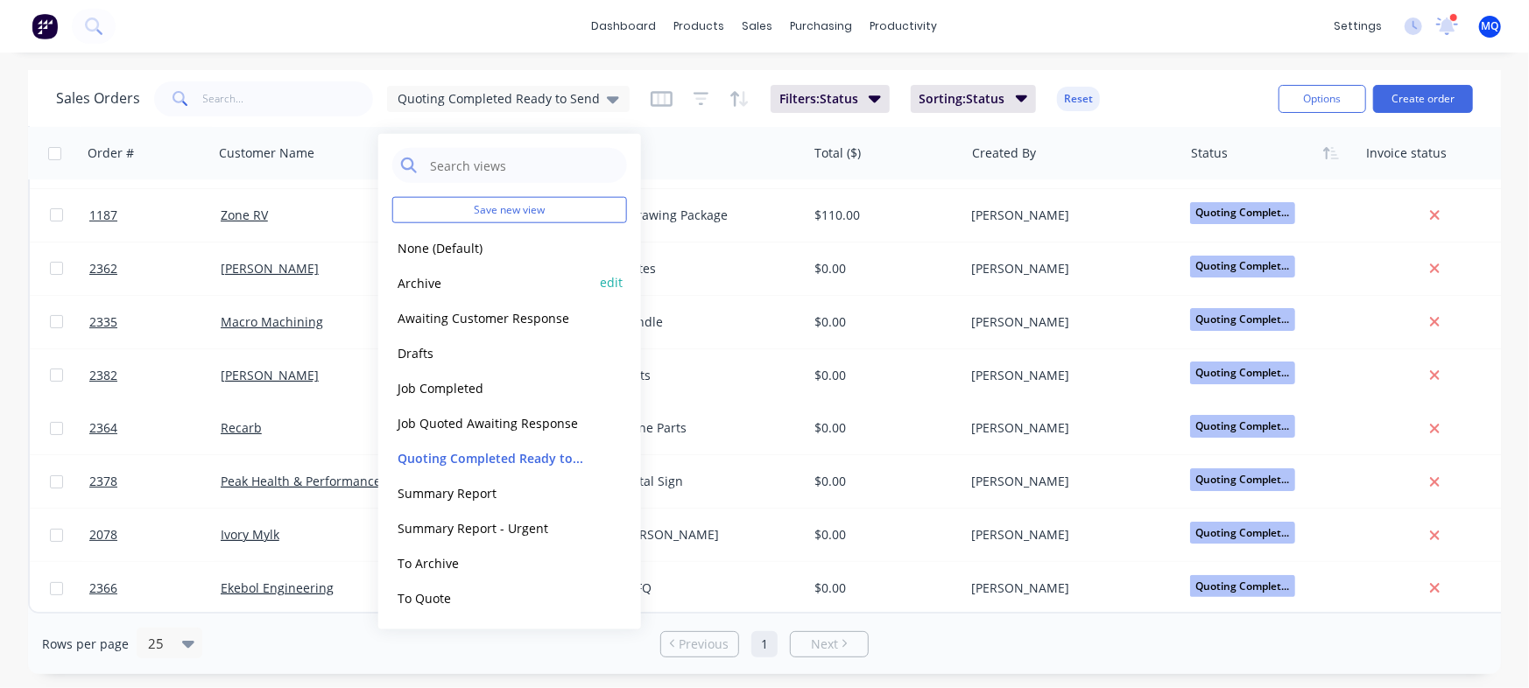
click at [508, 275] on button "Archive" at bounding box center [492, 282] width 200 height 20
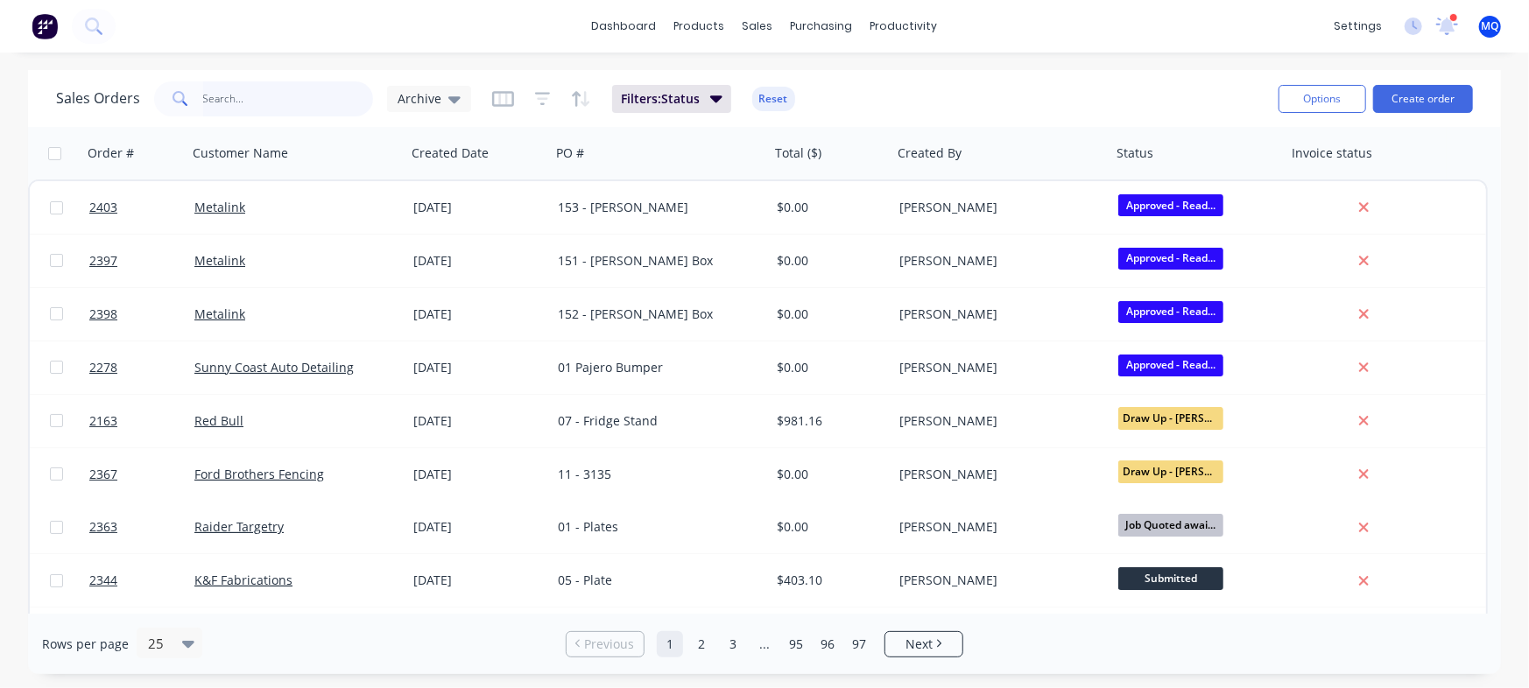
click at [280, 100] on input "text" at bounding box center [288, 98] width 171 height 35
type input "core adventure"
